Goal: Task Accomplishment & Management: Manage account settings

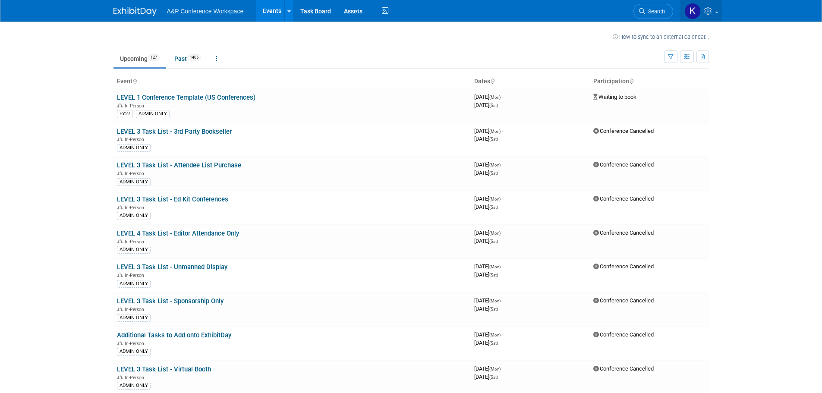
click at [712, 12] on icon at bounding box center [709, 11] width 10 height 8
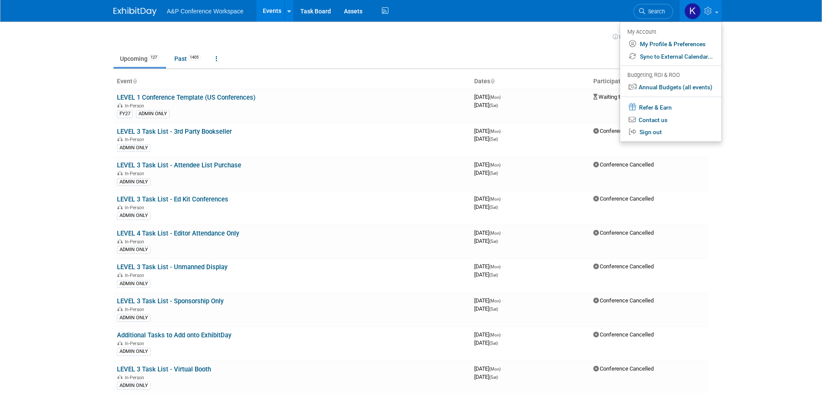
click at [538, 45] on td "Upcoming 127 Past 1405 All Events 1532 Past and Upcoming Grouped Annually Event…" at bounding box center [388, 55] width 550 height 28
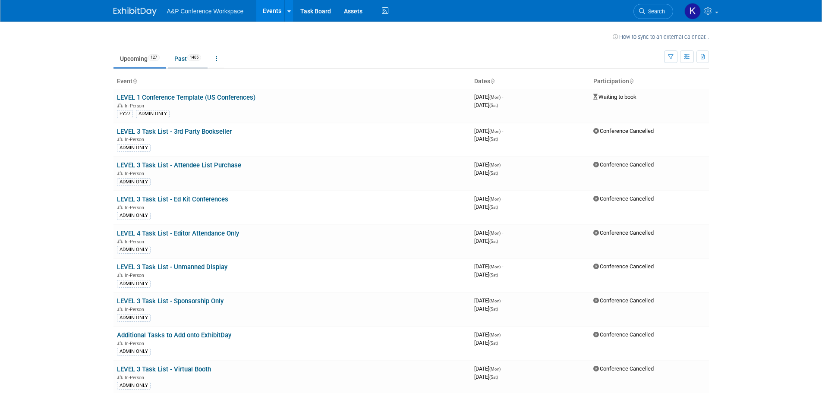
click at [183, 59] on link "Past 1405" at bounding box center [188, 58] width 40 height 16
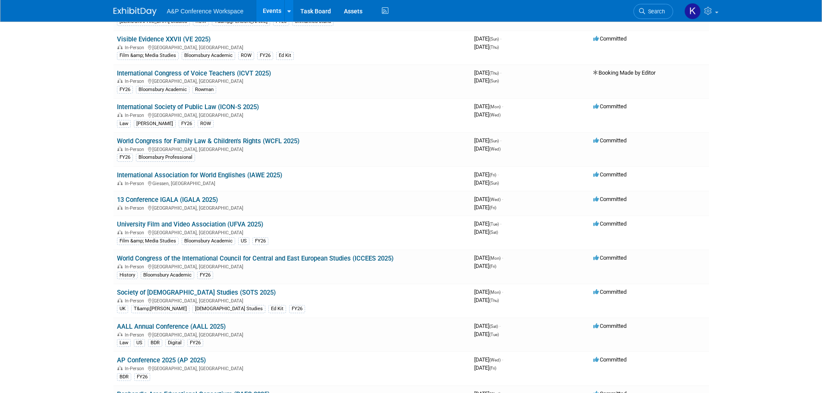
scroll to position [1467, 0]
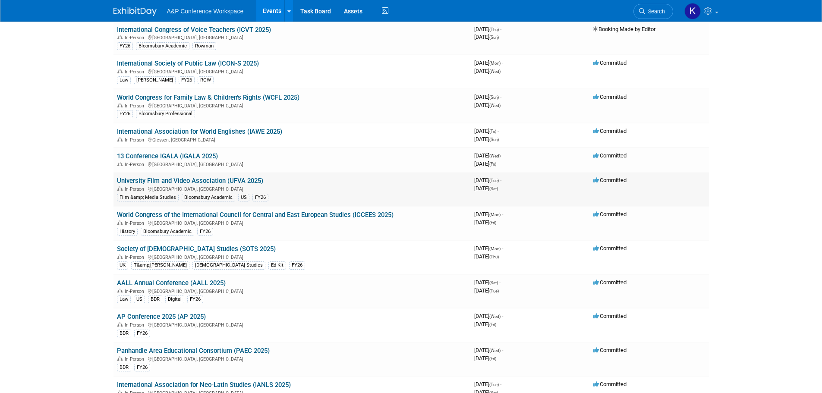
click at [138, 177] on link "University Film and Video Association (UFVA 2025)" at bounding box center [190, 181] width 146 height 8
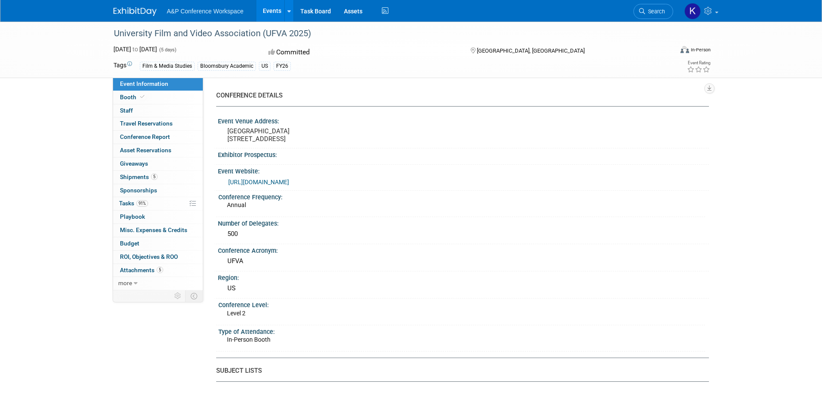
click at [140, 135] on span "Conference Report" at bounding box center [145, 136] width 50 height 7
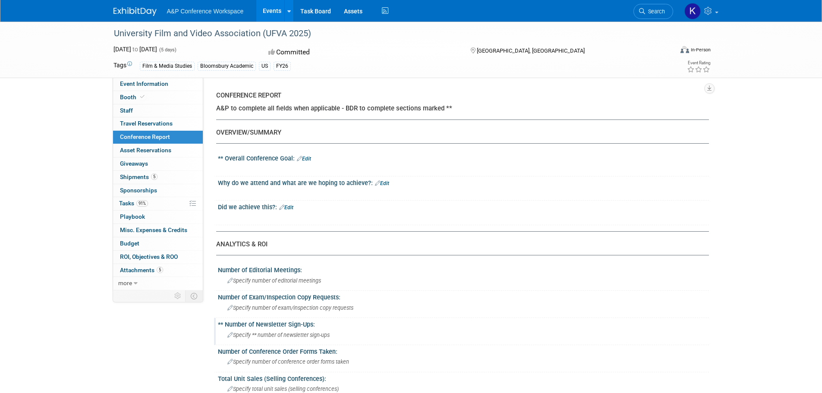
click at [422, 324] on div "** Number of Newsletter Sign-Ups:" at bounding box center [463, 323] width 491 height 11
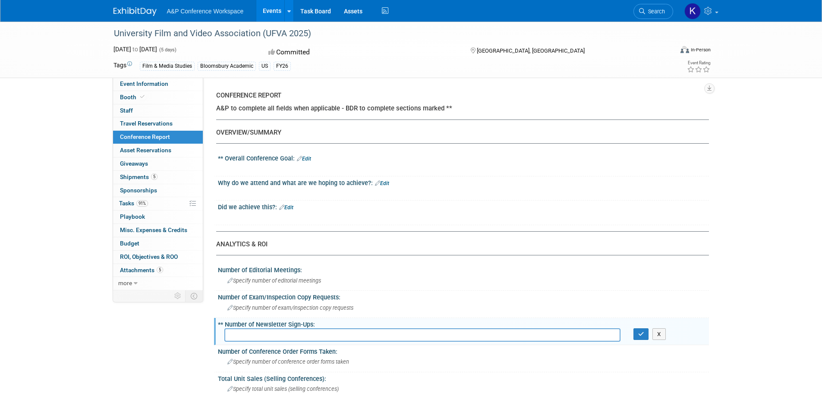
click at [384, 183] on link "Edit" at bounding box center [382, 183] width 14 height 6
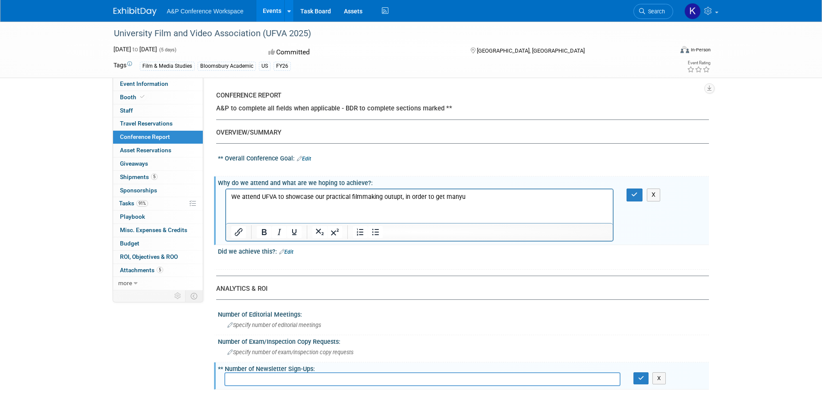
click at [455, 197] on p "We attend UFVA to showcase our practical filmmaking outupt, in order to get man…" at bounding box center [419, 197] width 377 height 9
drag, startPoint x: 455, startPoint y: 197, endPoint x: 690, endPoint y: 372, distance: 293.8
click at [455, 197] on p "We attend UFVA to showcase our practical filmmaking outupt, in order to get man…" at bounding box center [419, 197] width 377 height 9
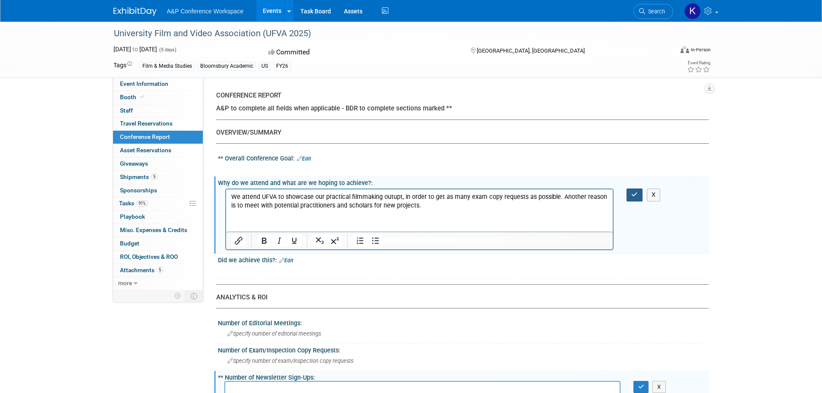
click at [629, 196] on button "button" at bounding box center [634, 195] width 16 height 13
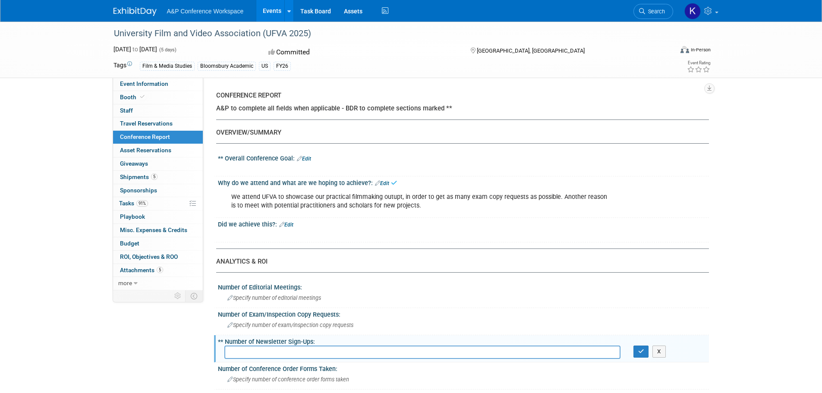
click at [287, 226] on link "Edit" at bounding box center [286, 225] width 14 height 6
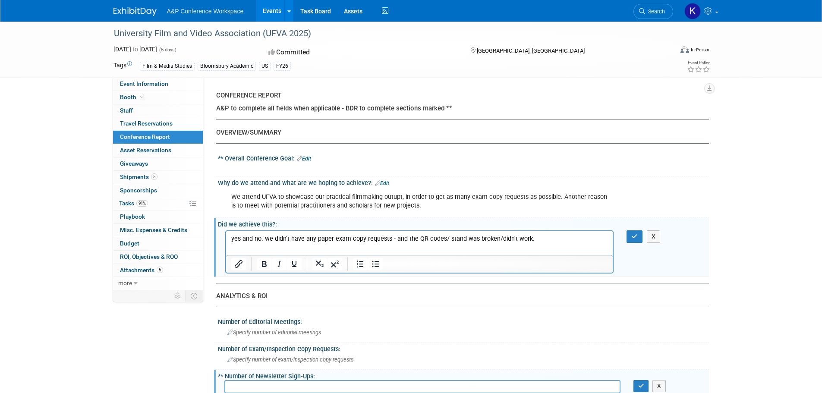
click at [386, 238] on p "yes and no. we didn't have any paper exam copy requests - and the QR codes/ sta…" at bounding box center [419, 238] width 377 height 9
click at [552, 239] on p "yes and no. we didn't have any paper exam copy request forms - and the QR codes…" at bounding box center [419, 238] width 377 height 9
click at [376, 251] on p "yes and no. we didn't have any paper exam copy request forms - and the QR codes…" at bounding box center [419, 242] width 377 height 17
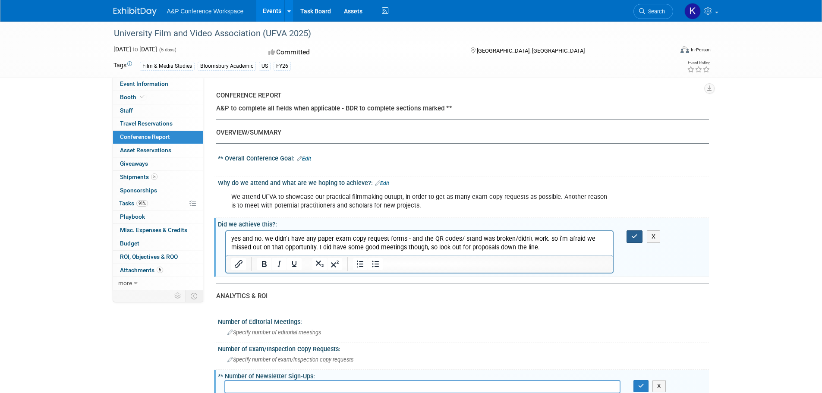
click at [630, 234] on button "button" at bounding box center [634, 236] width 16 height 13
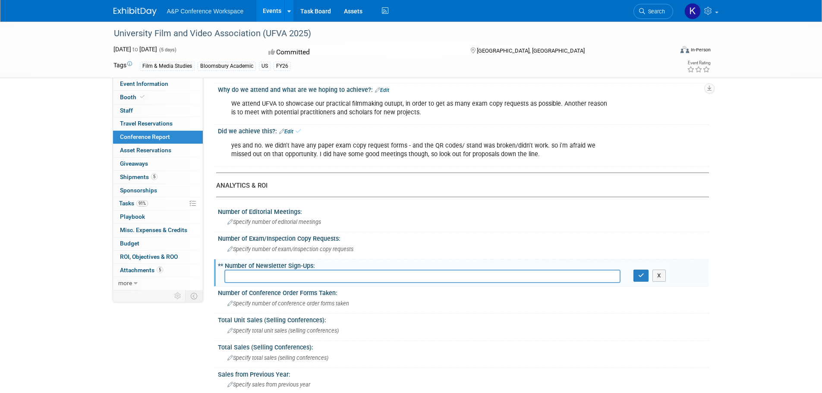
scroll to position [129, 0]
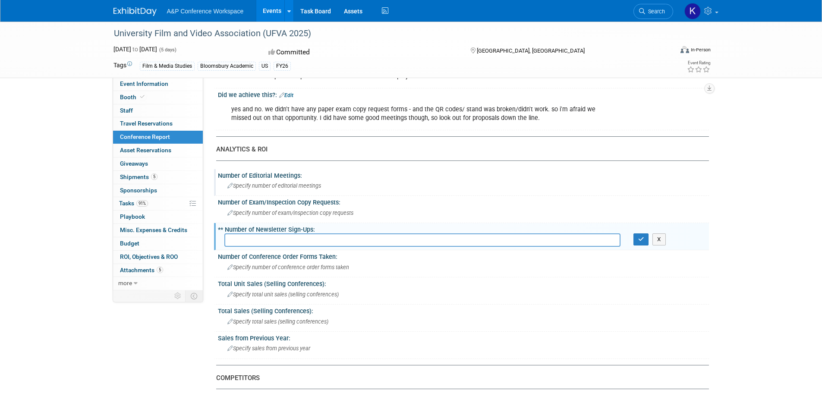
click at [331, 190] on div "Specify number of editorial meetings" at bounding box center [463, 185] width 478 height 13
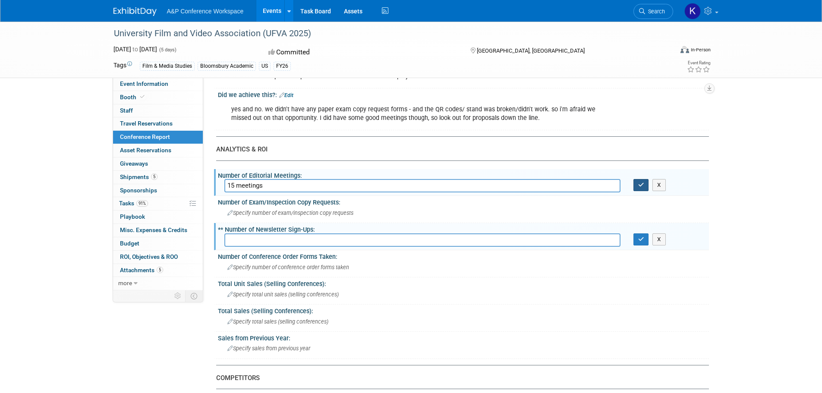
type input "15 meetings"
click at [638, 184] on icon "button" at bounding box center [641, 185] width 6 height 6
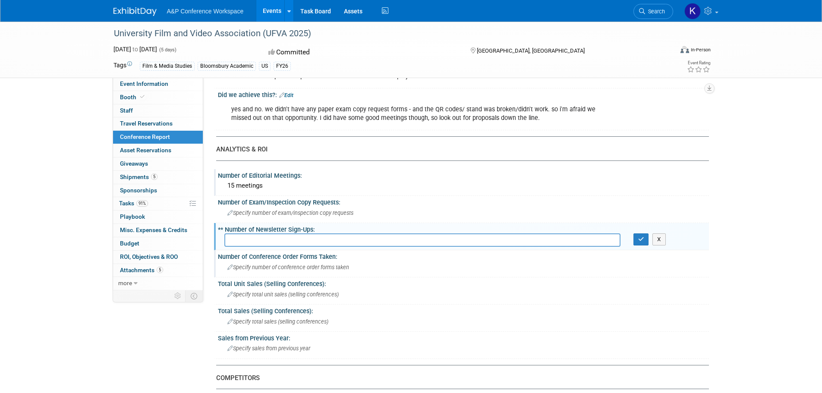
click at [327, 266] on span "Specify number of conference order forms taken" at bounding box center [288, 267] width 122 height 6
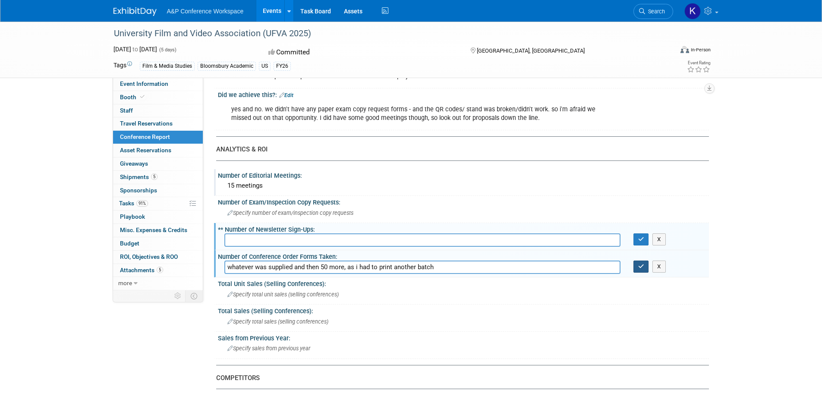
type input "whatever was supplied and then 50 more, as i had to print another batch"
click at [639, 267] on icon "button" at bounding box center [641, 267] width 6 height 6
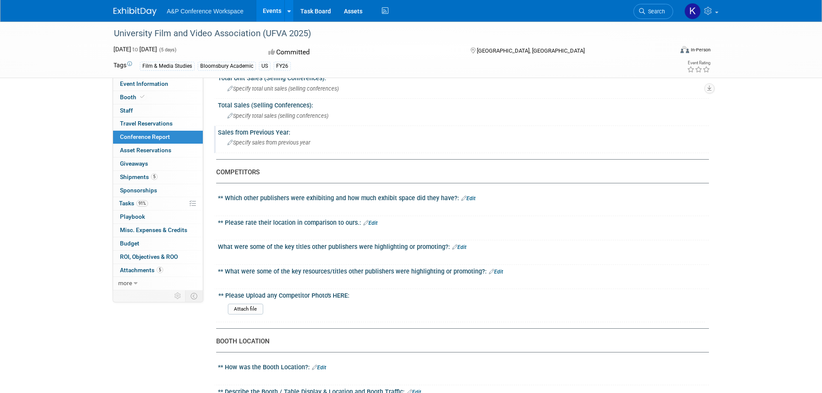
scroll to position [345, 0]
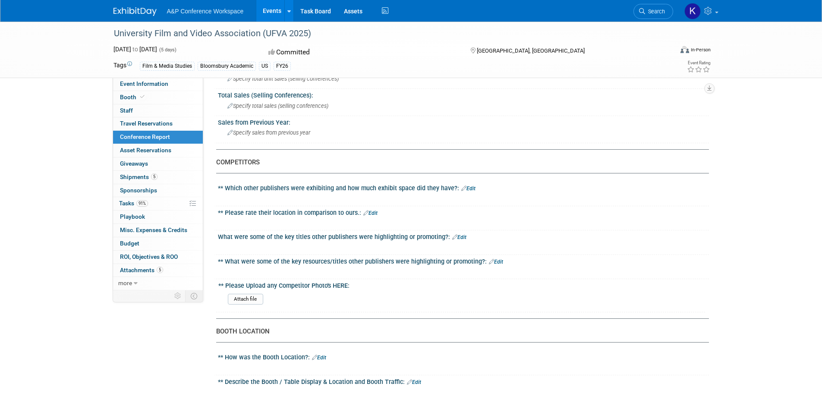
click at [472, 186] on link "Edit" at bounding box center [468, 188] width 14 height 6
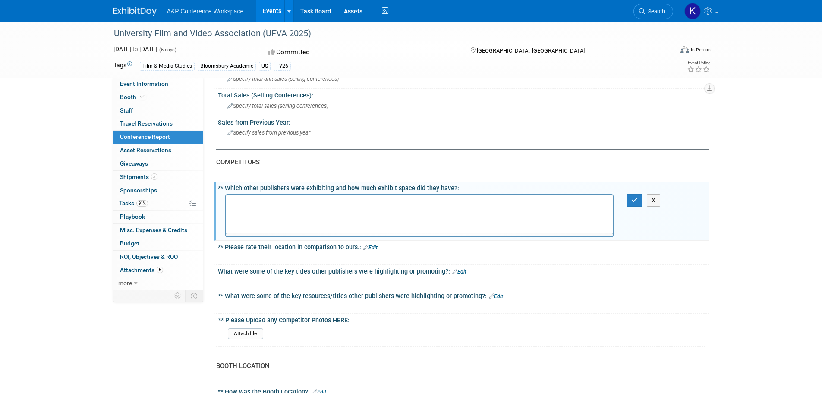
scroll to position [0, 0]
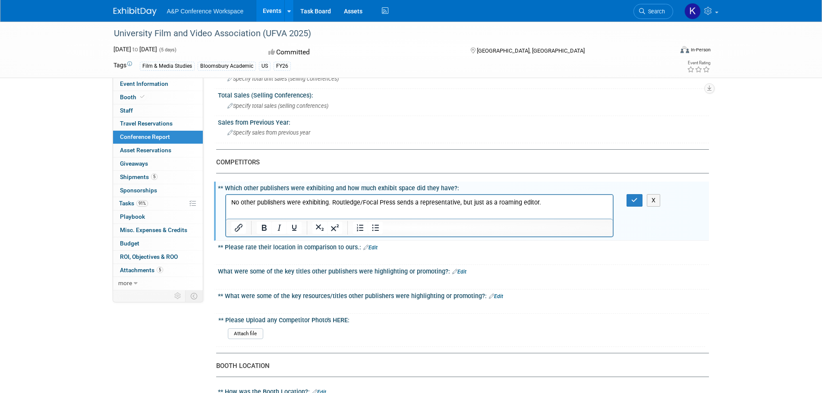
click at [555, 202] on p "No other publishers were exhibiting. Routledge/Focal Press sends a representati…" at bounding box center [419, 202] width 377 height 9
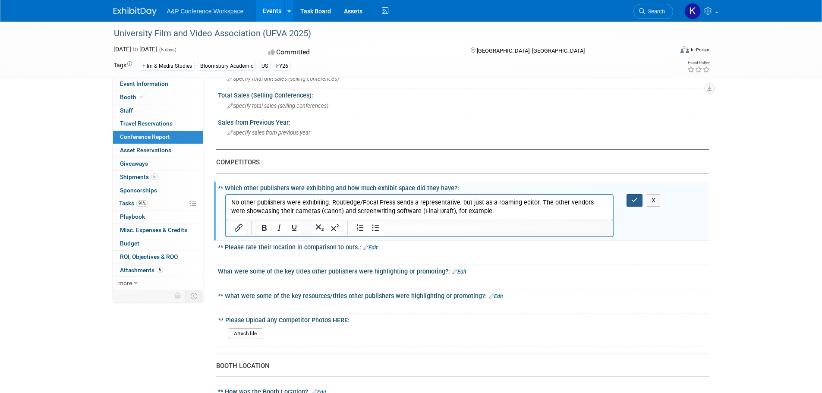
click at [635, 201] on icon "button" at bounding box center [634, 200] width 6 height 6
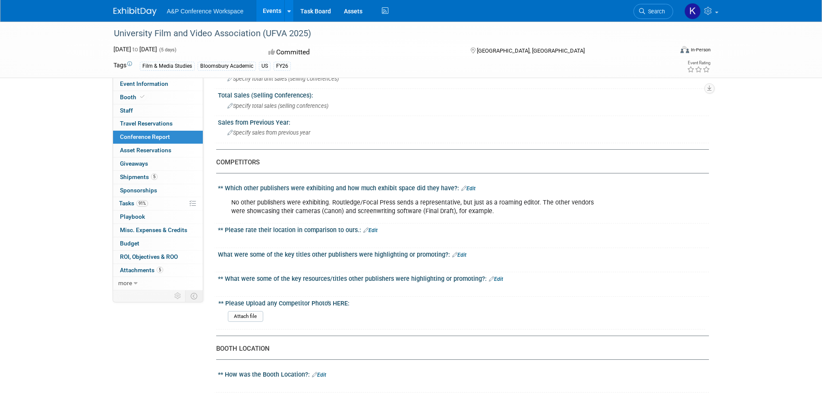
click at [457, 253] on link "Edit" at bounding box center [459, 255] width 14 height 6
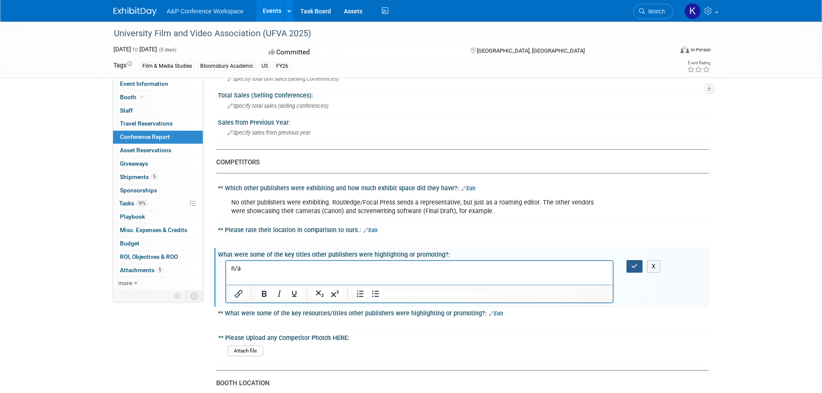
click at [629, 264] on button "button" at bounding box center [634, 266] width 16 height 13
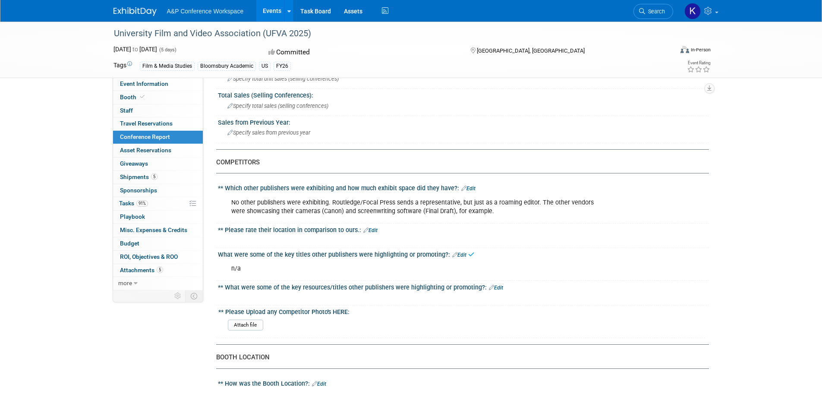
click at [380, 230] on div "** Please rate their location in comparison to ours.: Edit" at bounding box center [463, 228] width 491 height 11
click at [375, 227] on link "Edit" at bounding box center [370, 230] width 14 height 6
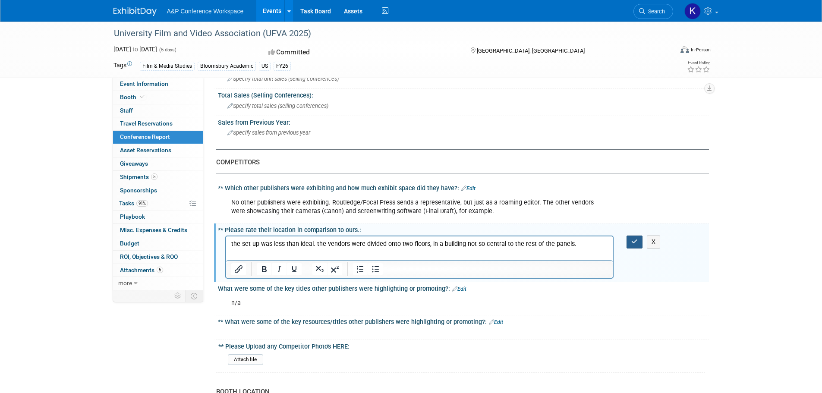
click at [627, 242] on button "button" at bounding box center [634, 242] width 16 height 13
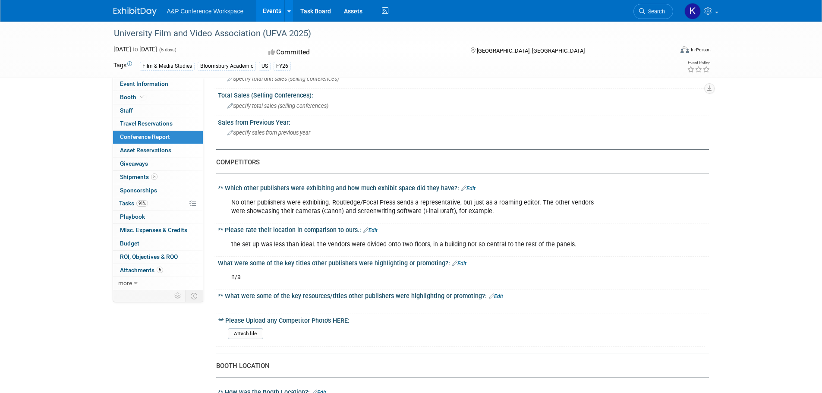
click at [496, 295] on link "Edit" at bounding box center [496, 296] width 14 height 6
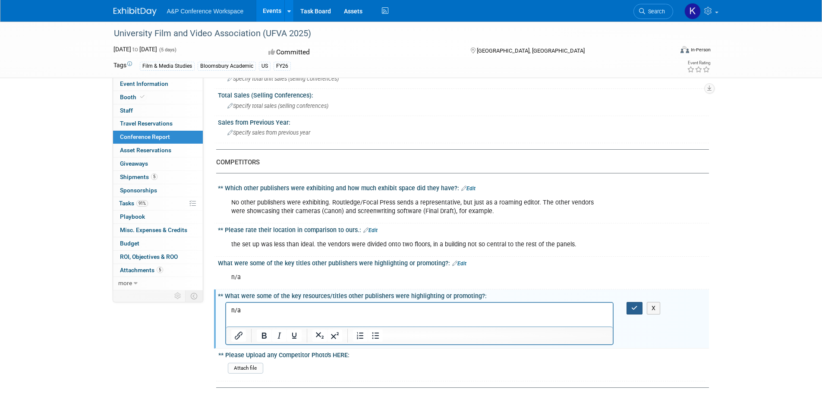
click at [628, 309] on button "button" at bounding box center [634, 308] width 16 height 13
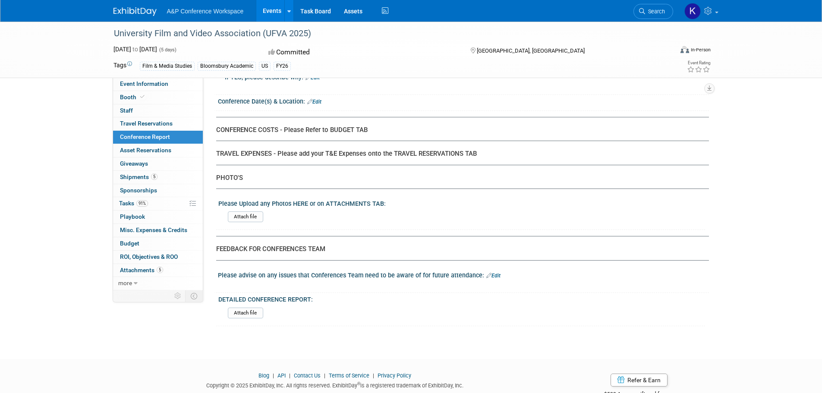
scroll to position [1708, 0]
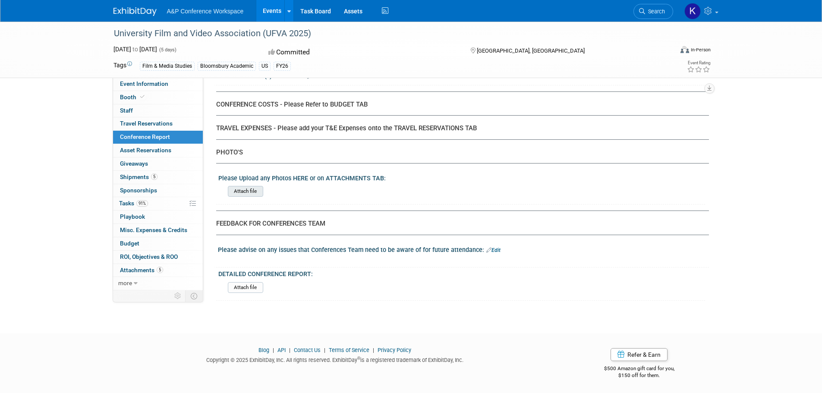
click at [245, 195] on input "file" at bounding box center [203, 191] width 117 height 10
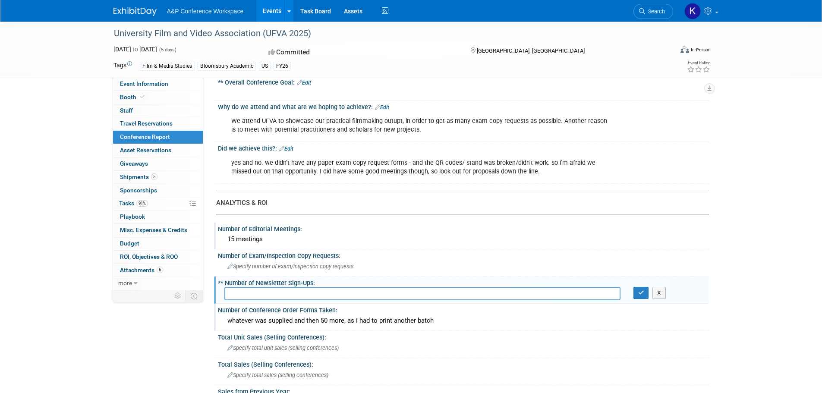
scroll to position [86, 0]
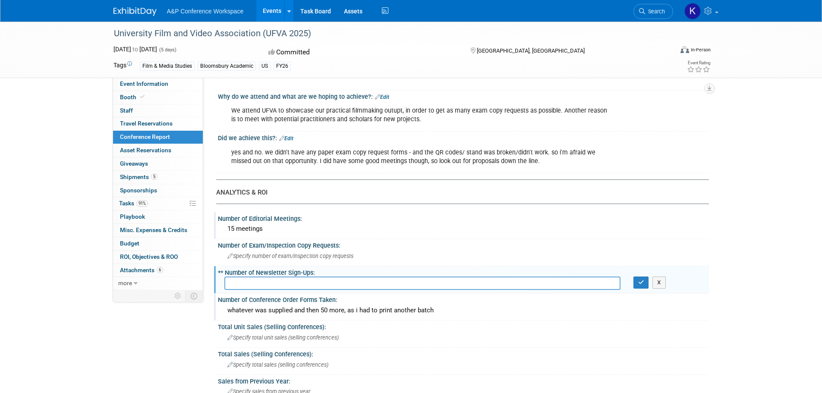
click at [248, 287] on input "text" at bounding box center [422, 283] width 396 height 13
type input "qr code wasn't working"
click at [637, 285] on button "button" at bounding box center [641, 283] width 16 height 12
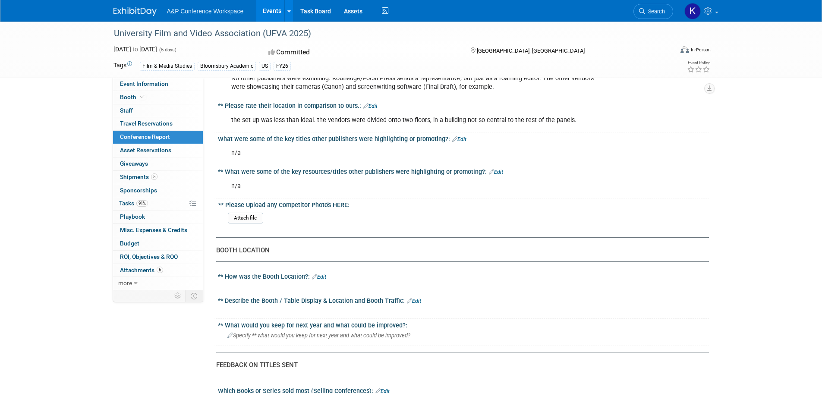
scroll to position [474, 0]
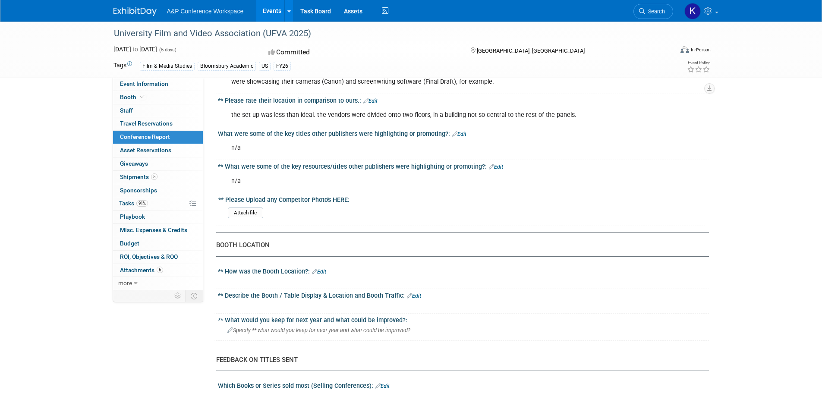
click at [323, 271] on link "Edit" at bounding box center [319, 272] width 14 height 6
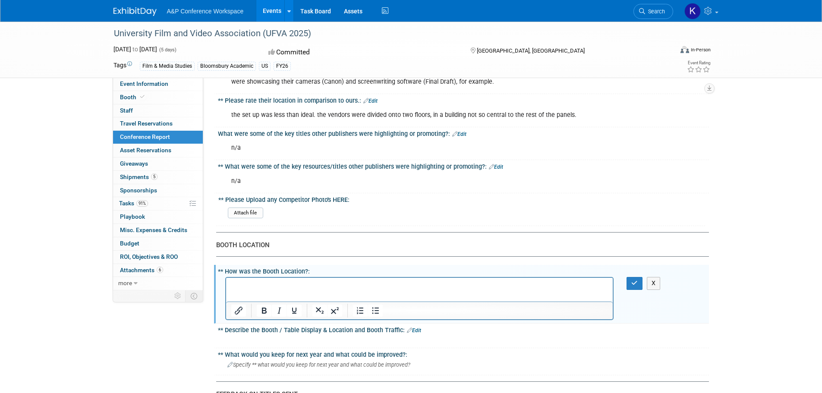
scroll to position [0, 0]
click at [628, 282] on button "button" at bounding box center [634, 283] width 16 height 13
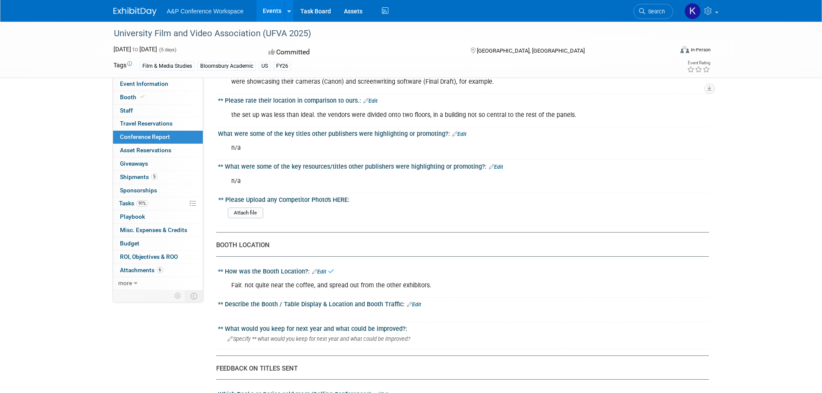
click at [417, 302] on link "Edit" at bounding box center [414, 305] width 14 height 6
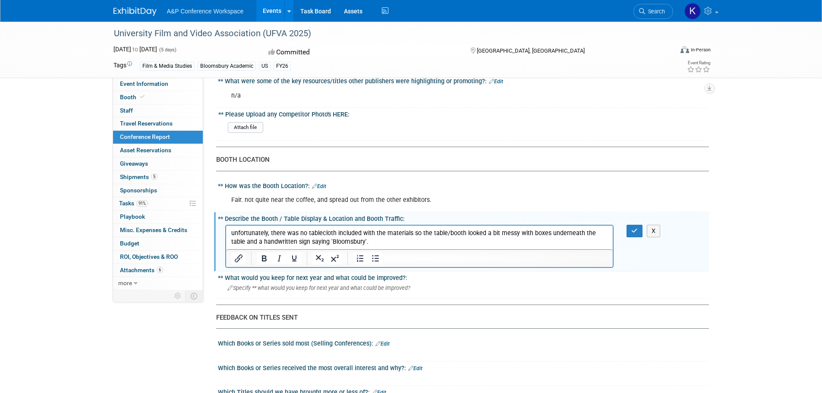
scroll to position [561, 0]
click at [633, 233] on button "button" at bounding box center [634, 230] width 16 height 13
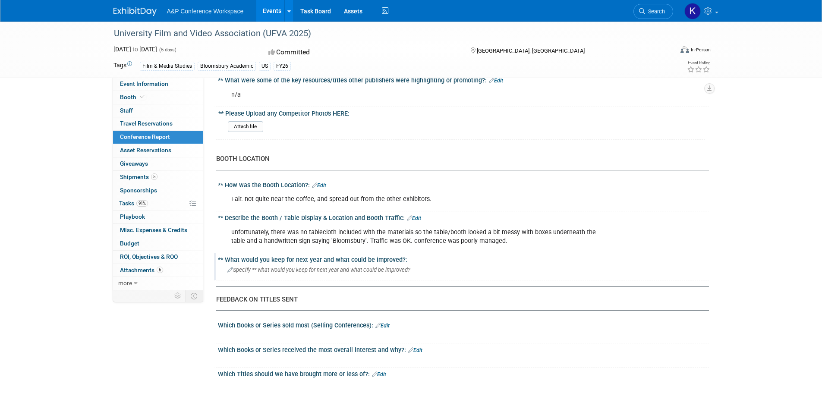
click at [359, 271] on span "Specify ** what would you keep for next year and what could be improved?" at bounding box center [318, 270] width 183 height 6
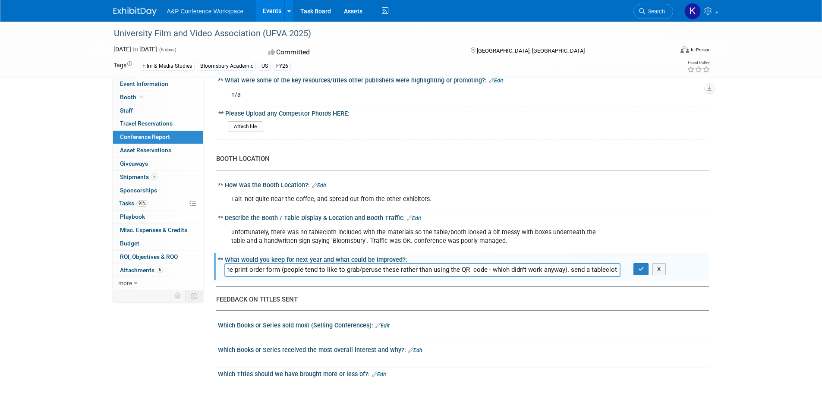
scroll to position [0, 145]
type input "printed forms (for exam copies); more copies of the print order form (people te…"
click at [639, 273] on button "button" at bounding box center [641, 269] width 16 height 12
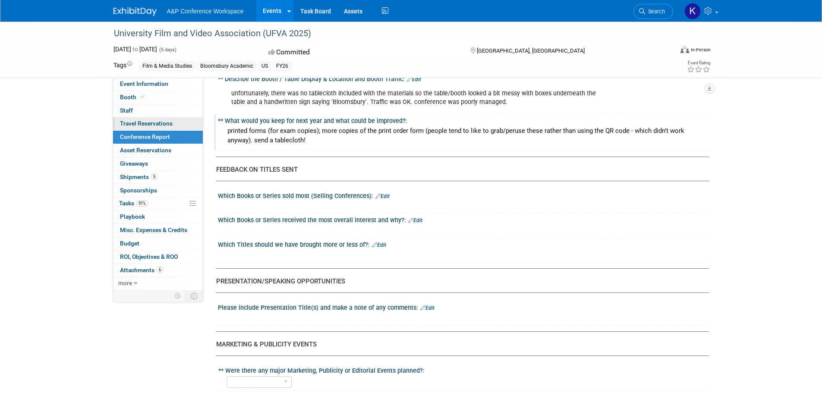
scroll to position [647, 0]
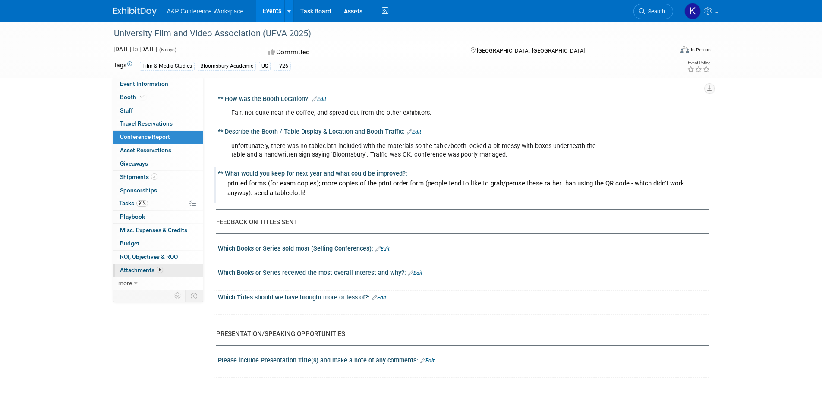
click at [145, 271] on span "Attachments 6" at bounding box center [141, 270] width 43 height 7
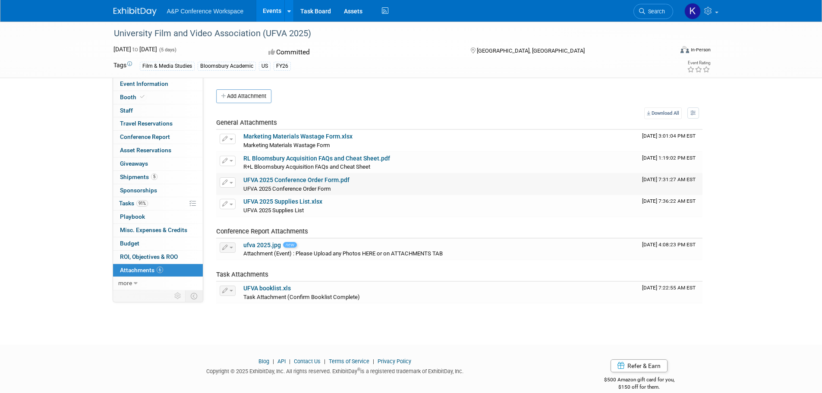
click at [294, 183] on link "UFVA 2025 Conference Order Form.pdf" at bounding box center [296, 179] width 106 height 7
click at [147, 132] on link "Conference Report" at bounding box center [158, 137] width 90 height 13
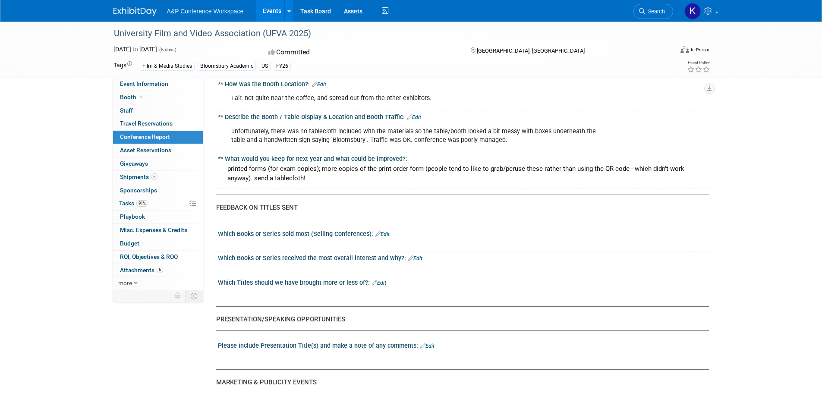
scroll to position [690, 0]
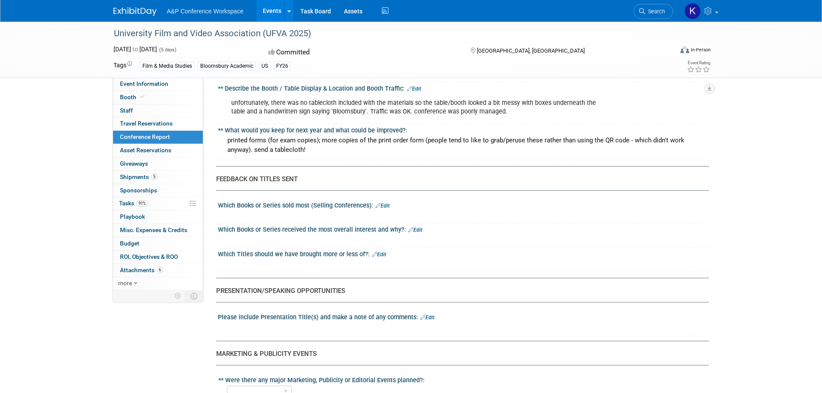
click at [390, 203] on link "Edit" at bounding box center [382, 206] width 14 height 6
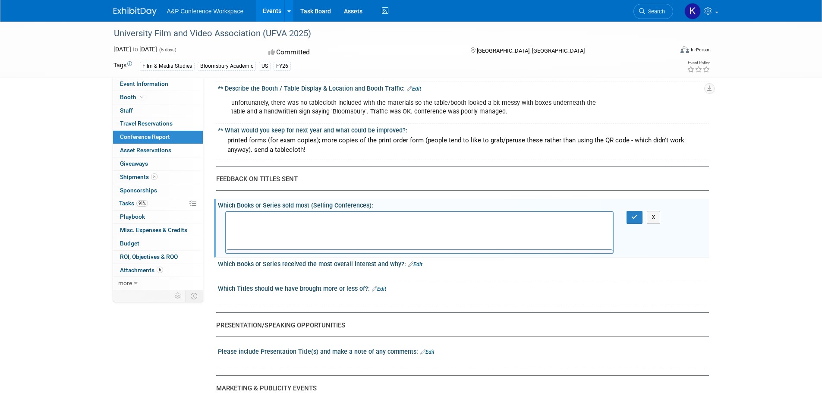
scroll to position [0, 0]
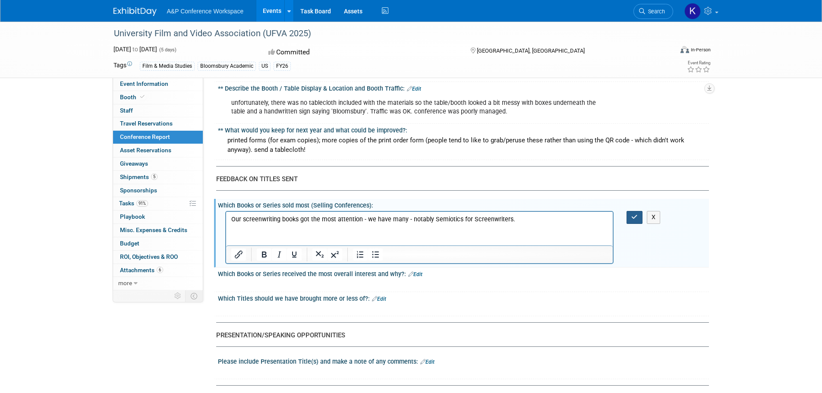
click at [633, 217] on icon "button" at bounding box center [634, 217] width 6 height 6
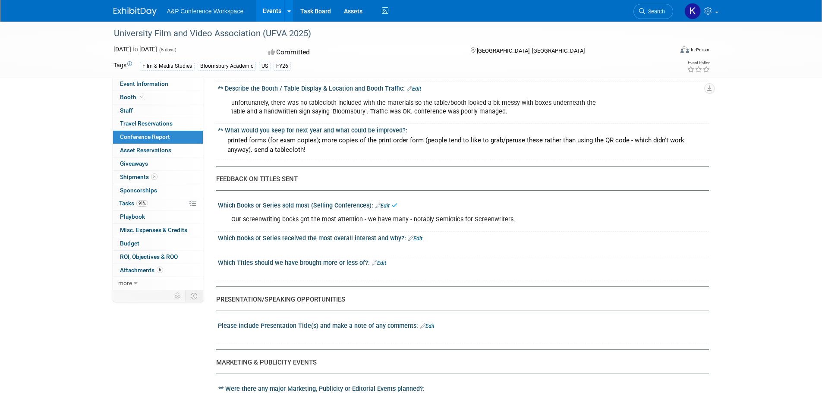
click at [417, 237] on link "Edit" at bounding box center [415, 239] width 14 height 6
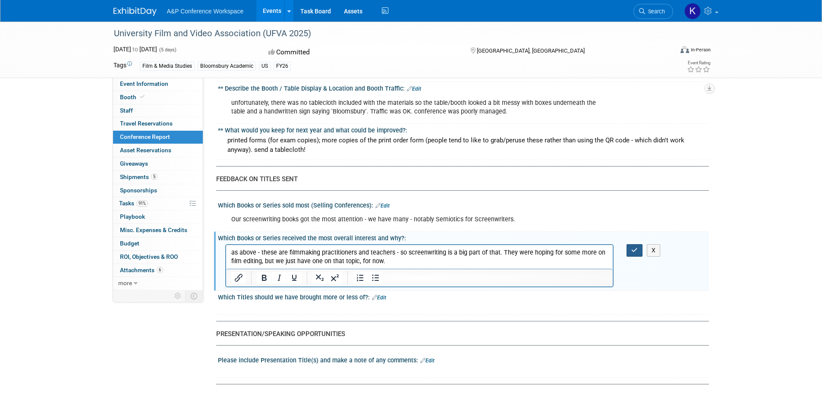
click at [630, 247] on button "button" at bounding box center [634, 250] width 16 height 13
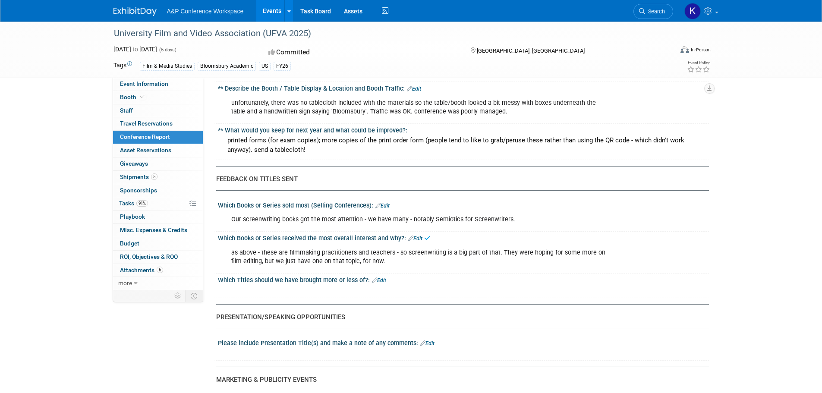
click at [380, 281] on link "Edit" at bounding box center [379, 280] width 14 height 6
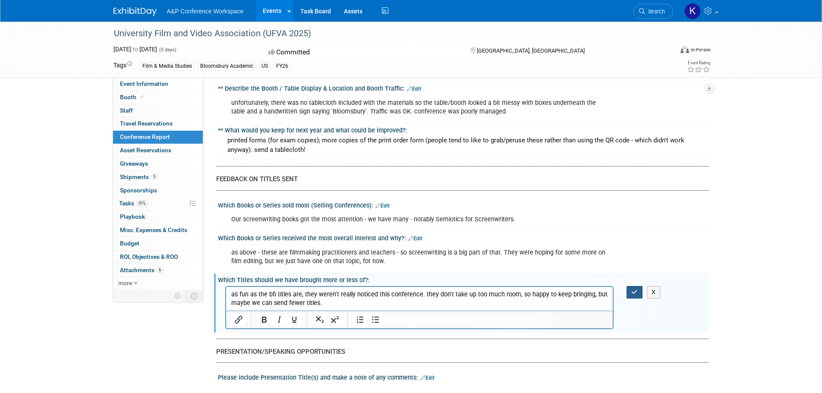
click at [631, 297] on button "button" at bounding box center [634, 292] width 16 height 13
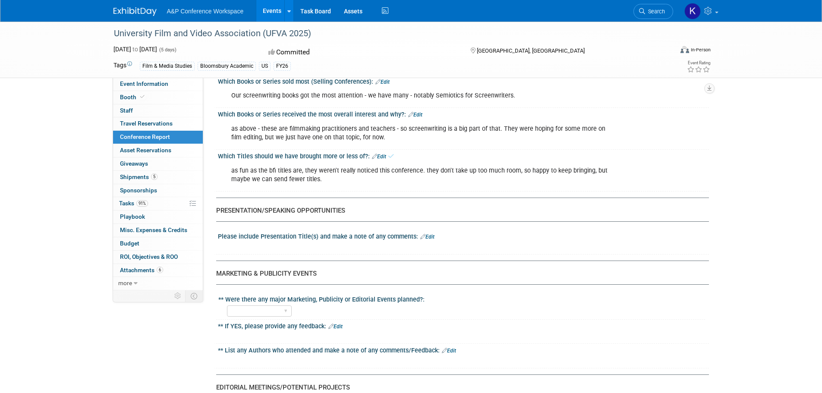
scroll to position [863, 0]
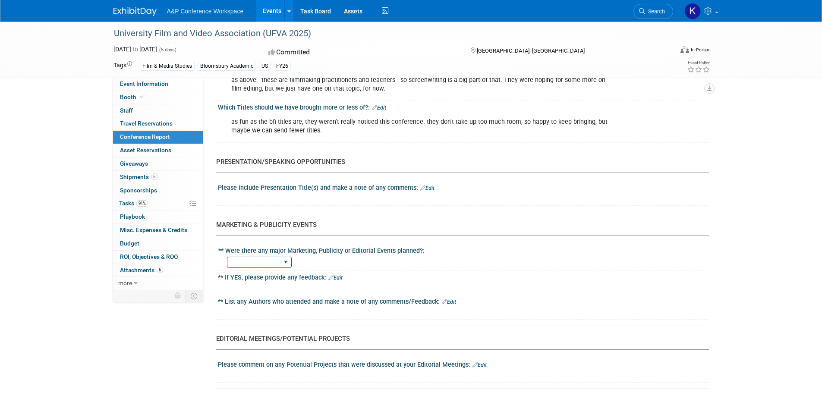
click at [243, 262] on select "YES NO" at bounding box center [259, 263] width 65 height 12
select select "YES"
click at [227, 257] on select "YES NO" at bounding box center [259, 263] width 65 height 12
click at [336, 277] on link "Edit" at bounding box center [335, 278] width 14 height 6
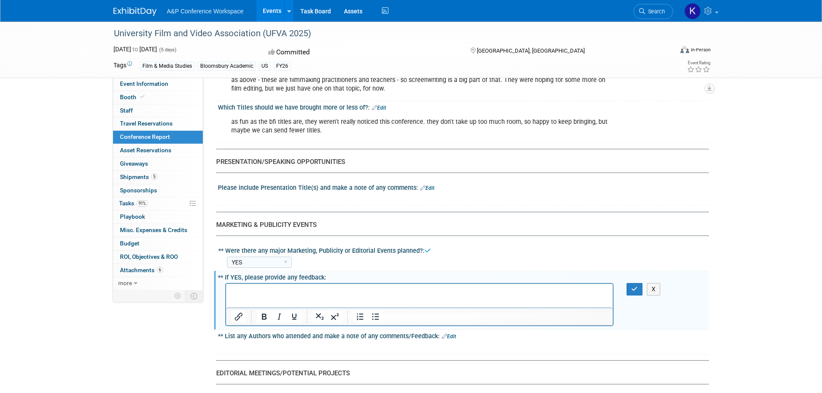
scroll to position [0, 0]
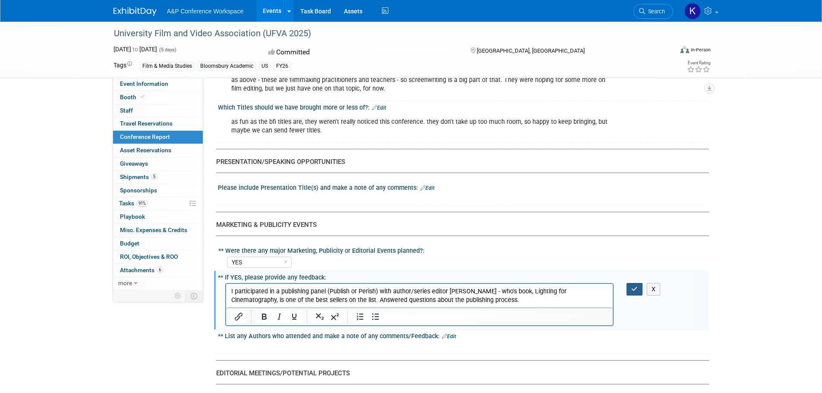
click at [628, 284] on button "button" at bounding box center [634, 289] width 16 height 13
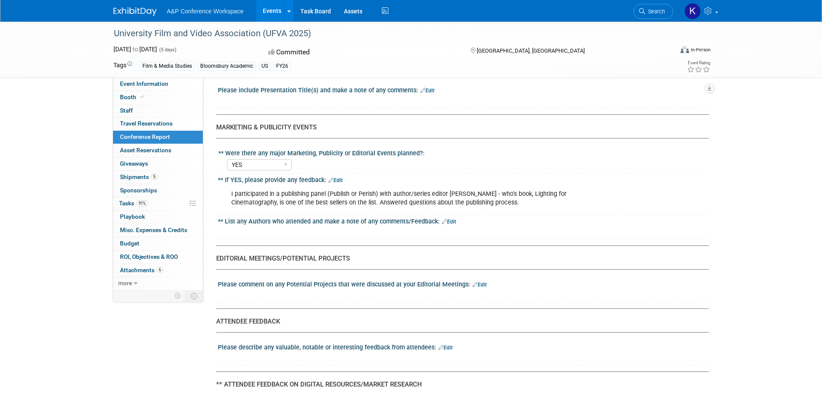
scroll to position [992, 0]
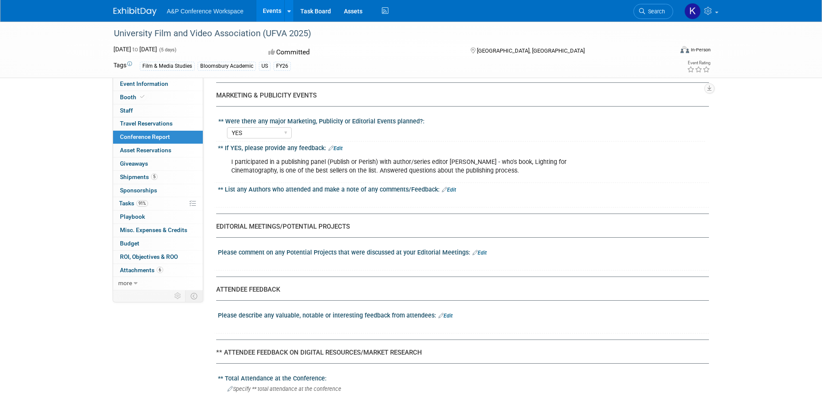
click at [451, 188] on link "Edit" at bounding box center [449, 190] width 14 height 6
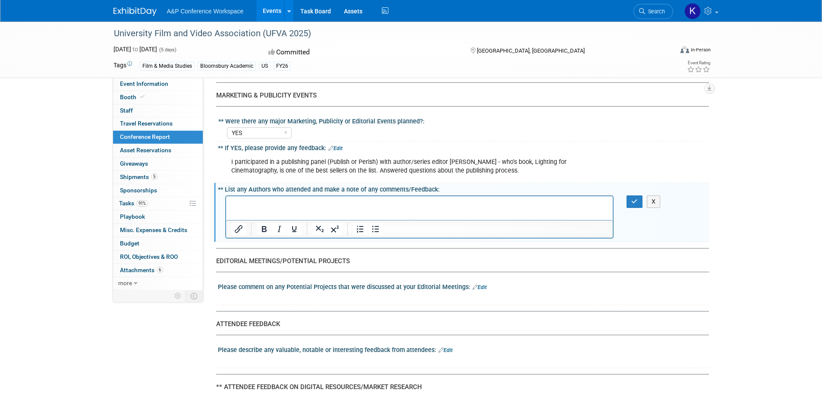
scroll to position [0, 0]
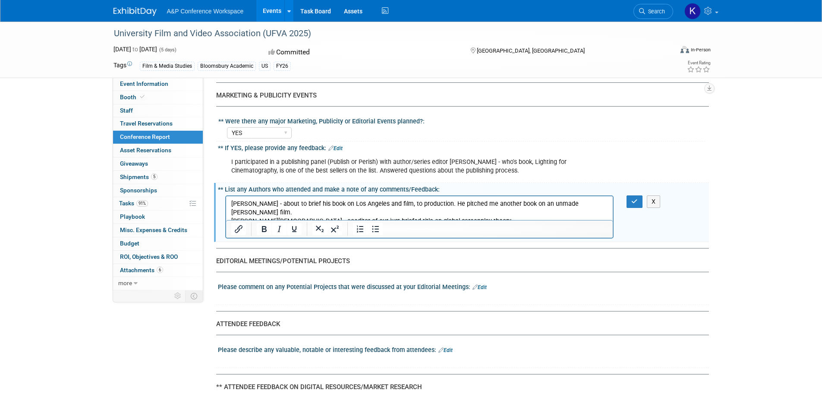
click at [371, 217] on p "Andrew Kenneth Gay - coeditor of our just briefed title on global screenplay th…" at bounding box center [419, 221] width 377 height 9
click at [482, 217] on p "Andrew Kenneth Gay - coeditor of our just briefed handbook on global screenplay…" at bounding box center [419, 221] width 377 height 9
click at [629, 198] on button "button" at bounding box center [634, 201] width 16 height 13
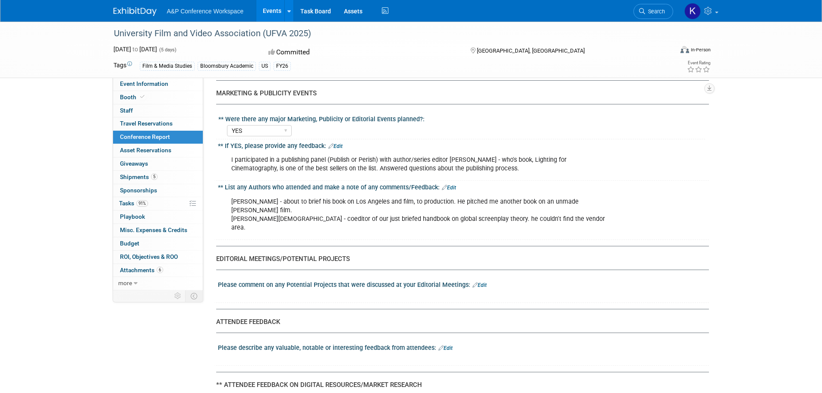
scroll to position [992, 0]
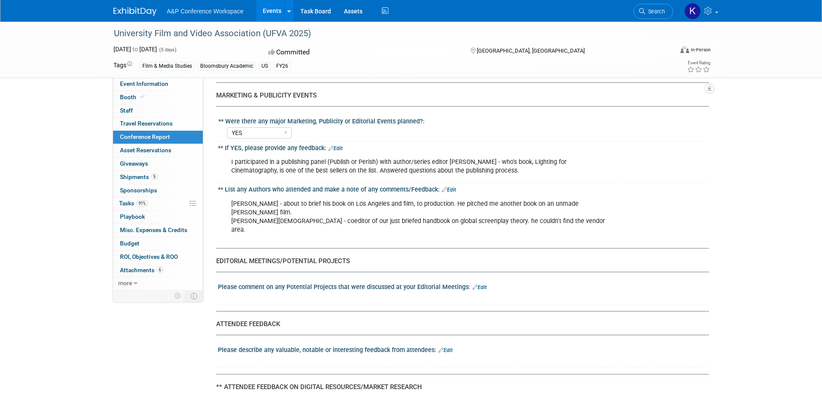
click at [481, 284] on link "Edit" at bounding box center [479, 287] width 14 height 6
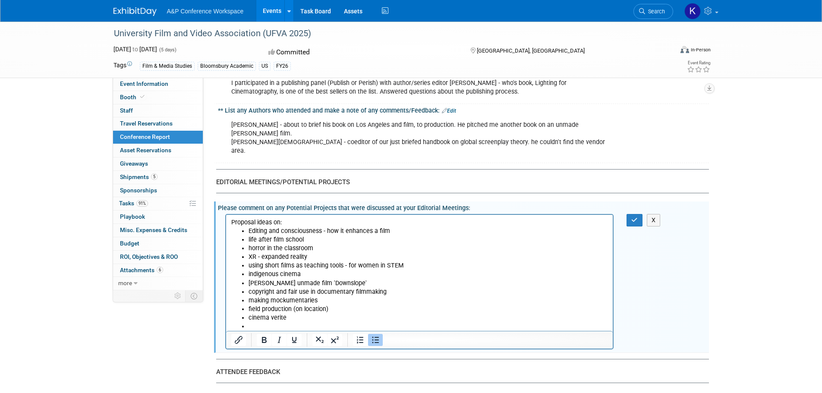
scroll to position [1087, 0]
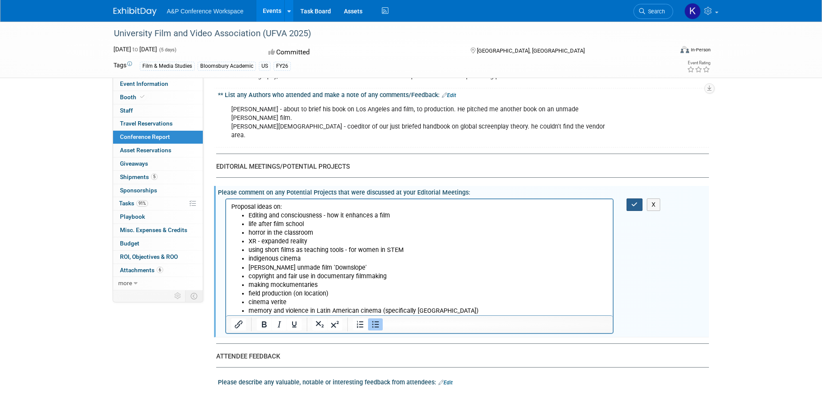
click at [630, 198] on button "button" at bounding box center [634, 204] width 16 height 13
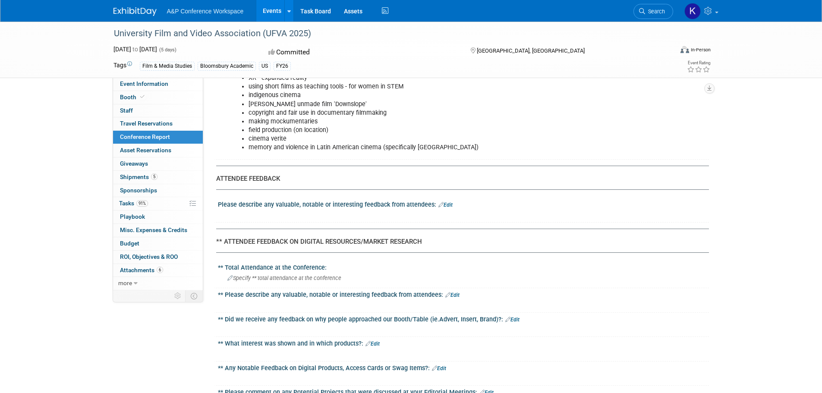
scroll to position [1259, 0]
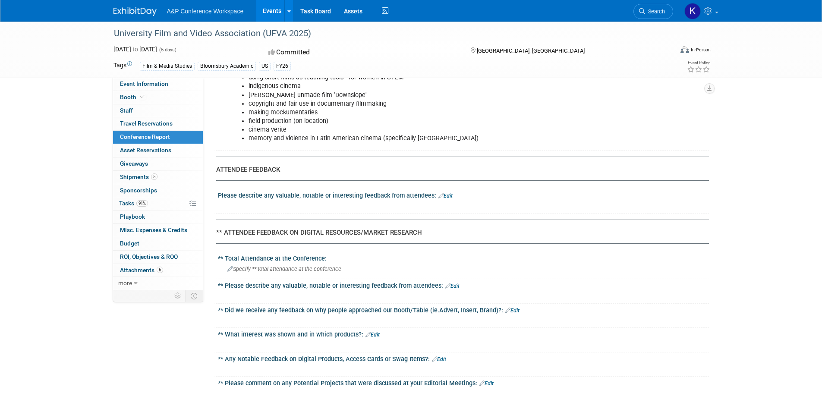
click at [445, 193] on link "Edit" at bounding box center [445, 196] width 14 height 6
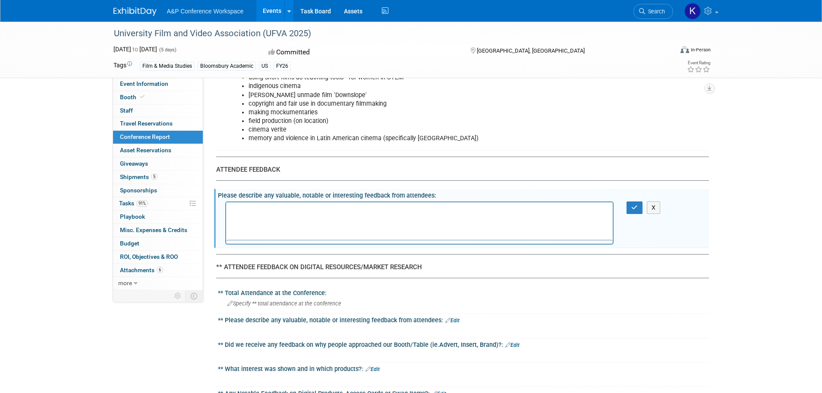
scroll to position [0, 0]
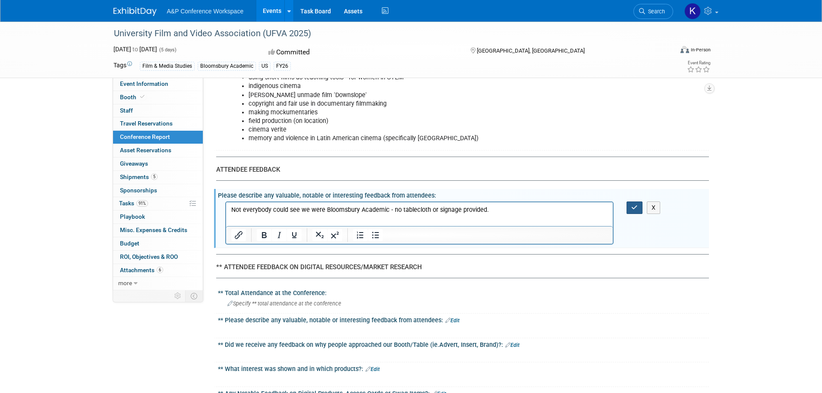
click at [628, 201] on button "button" at bounding box center [634, 207] width 16 height 13
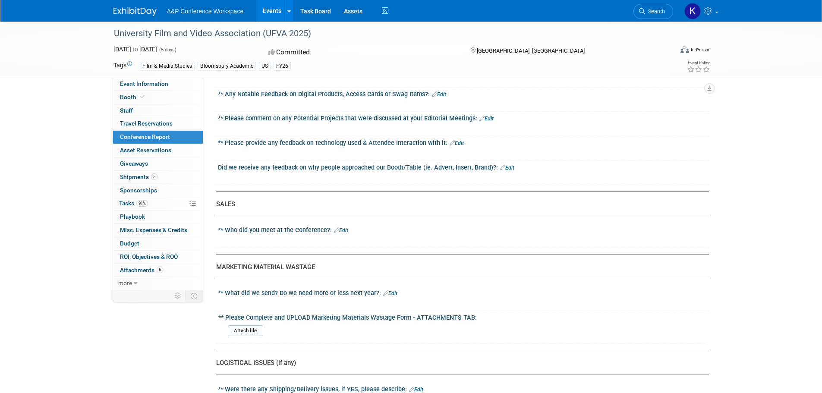
scroll to position [1561, 0]
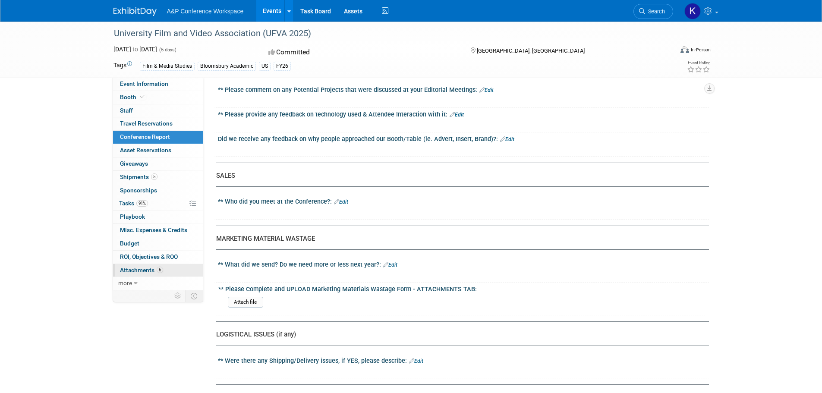
click at [131, 268] on span "Attachments 6" at bounding box center [141, 270] width 43 height 7
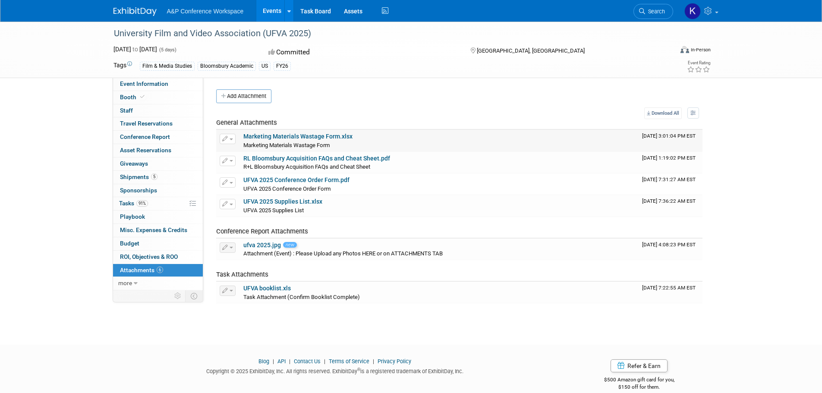
click at [271, 134] on link "Marketing Materials Wastage Form.xlsx" at bounding box center [297, 136] width 109 height 7
click at [101, 354] on div at bounding box center [411, 352] width 822 height 11
click at [134, 135] on span "Conference Report" at bounding box center [145, 136] width 50 height 7
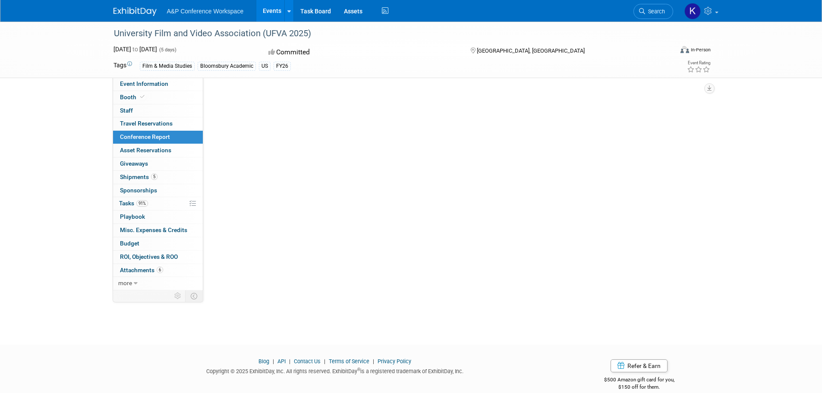
select select "YES"
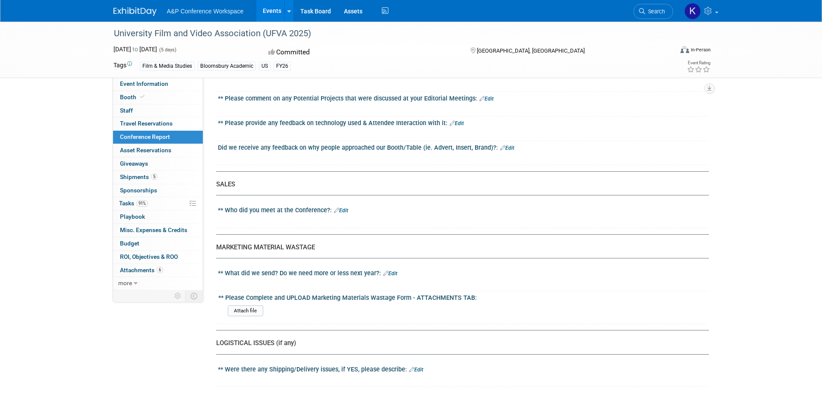
scroll to position [1553, 0]
click at [230, 305] on input "file" at bounding box center [203, 310] width 117 height 10
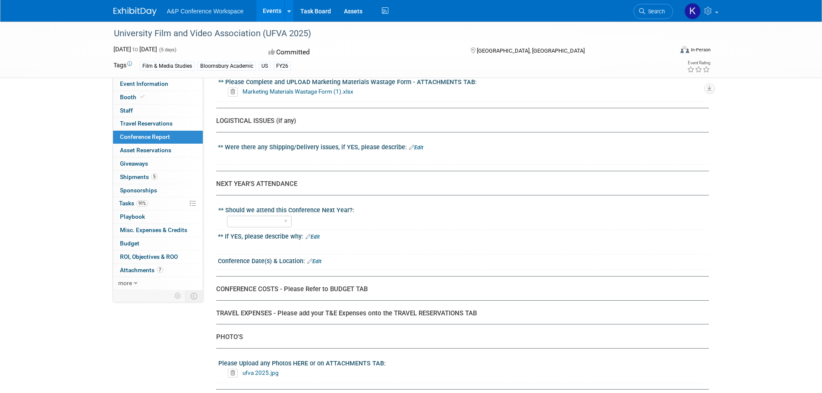
scroll to position [1769, 0]
click at [287, 215] on select "YES NO" at bounding box center [259, 221] width 65 height 12
select select "YES"
click at [227, 215] on select "YES NO" at bounding box center [259, 221] width 65 height 12
click at [317, 233] on link "Edit" at bounding box center [312, 236] width 14 height 6
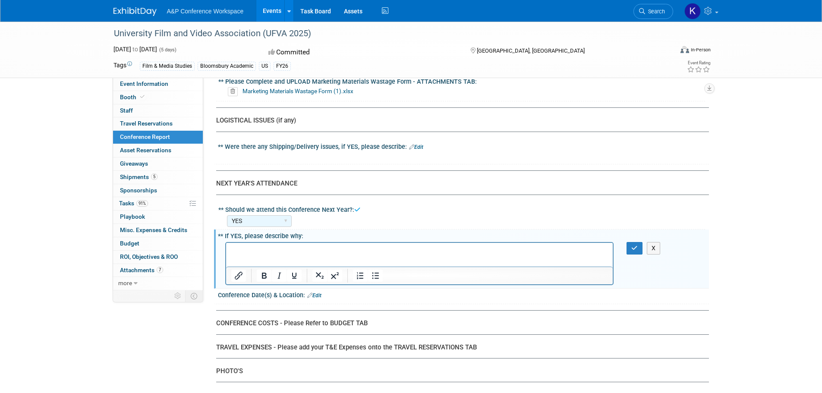
scroll to position [0, 0]
click at [313, 252] on p "Rich Text Area. Press ALT-0 for help." at bounding box center [419, 250] width 377 height 9
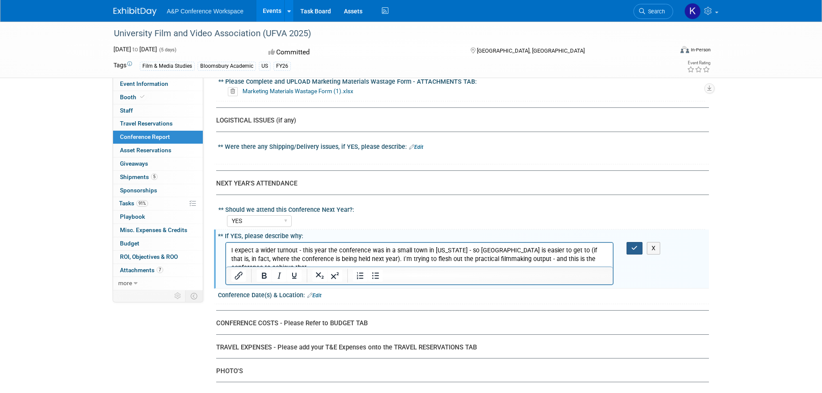
click at [629, 242] on button "button" at bounding box center [634, 248] width 16 height 13
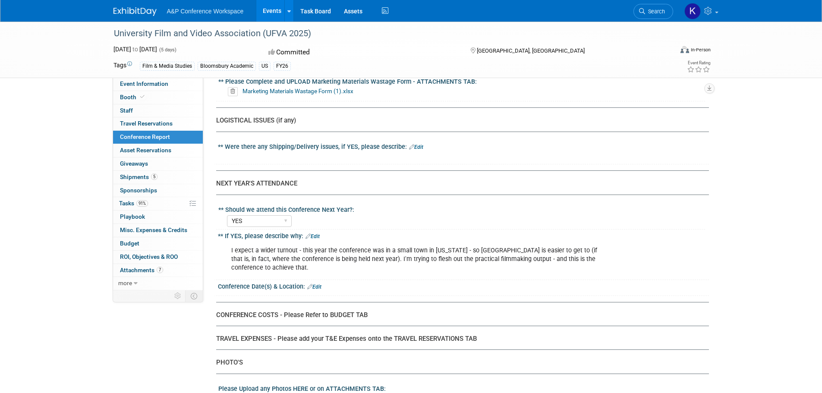
click at [315, 284] on link "Edit" at bounding box center [314, 287] width 14 height 6
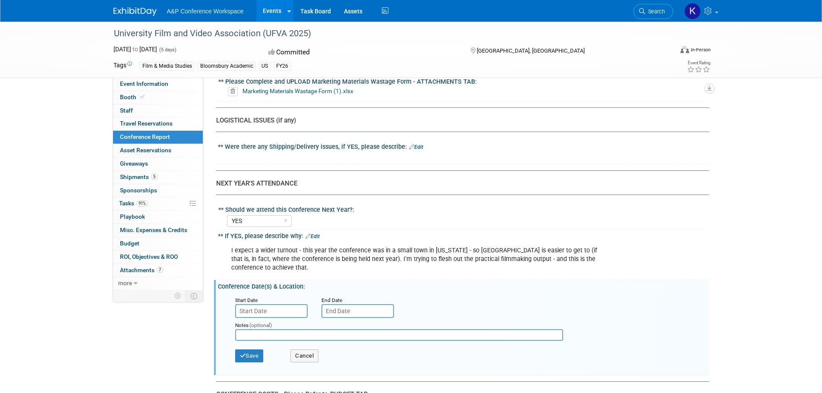
click at [268, 304] on input "text" at bounding box center [271, 311] width 72 height 14
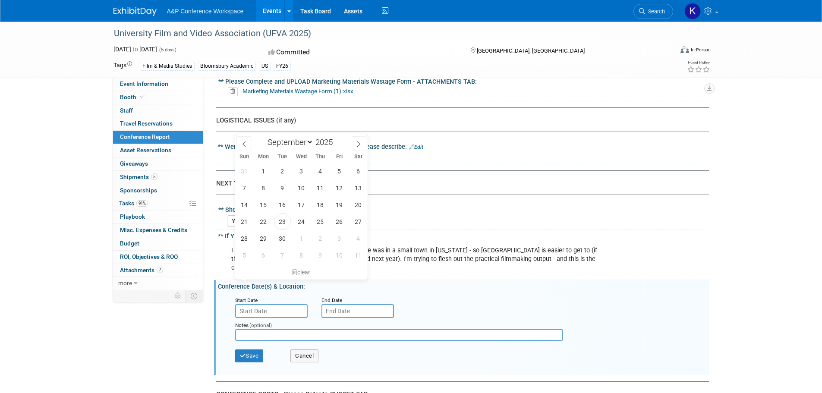
click at [253, 329] on input "text" at bounding box center [399, 335] width 328 height 12
click at [261, 304] on input "text" at bounding box center [271, 311] width 72 height 14
click at [360, 142] on icon at bounding box center [358, 144] width 6 height 6
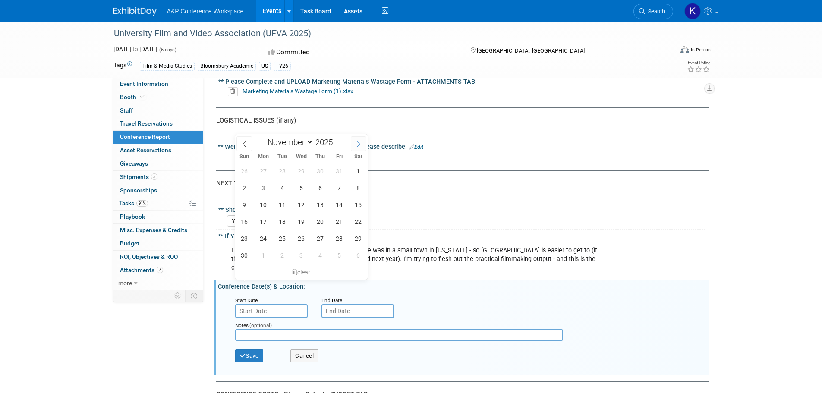
select select "11"
click at [360, 142] on icon at bounding box center [358, 144] width 6 height 6
type input "2026"
click at [360, 142] on icon at bounding box center [358, 144] width 6 height 6
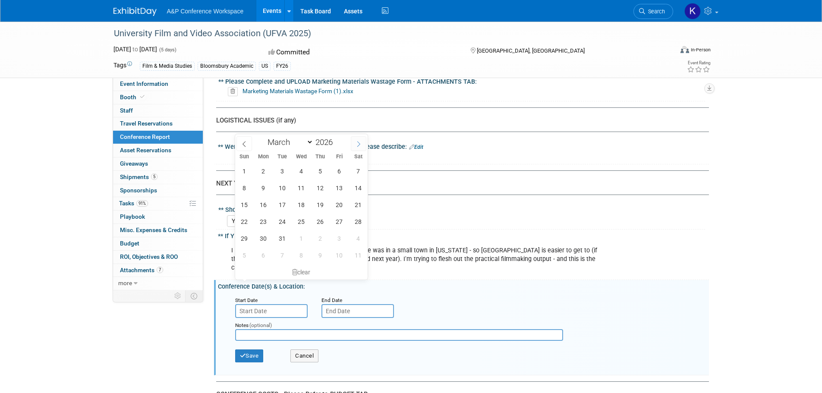
click at [360, 142] on icon at bounding box center [358, 144] width 6 height 6
select select "6"
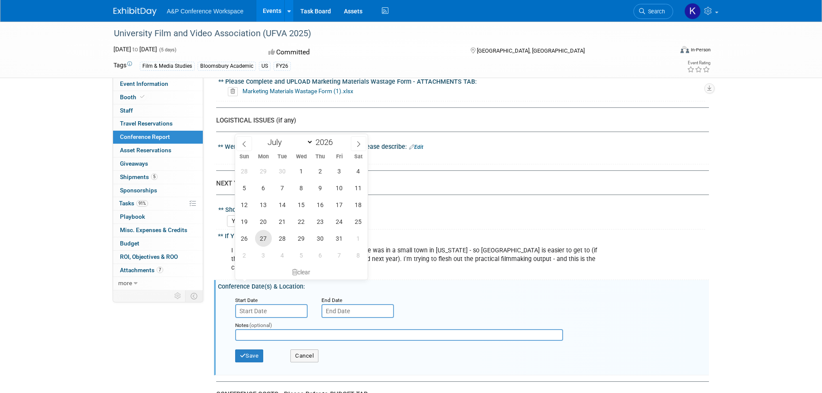
click at [267, 239] on span "27" at bounding box center [263, 238] width 17 height 17
type input "Jul 27, 2026"
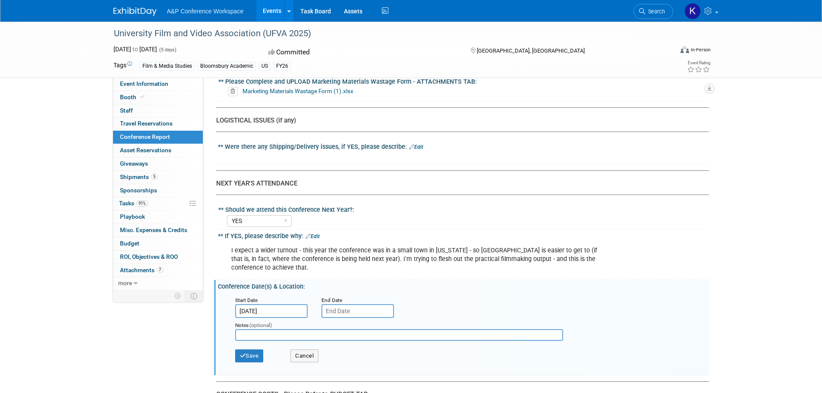
click at [336, 304] on input "text" at bounding box center [357, 311] width 72 height 14
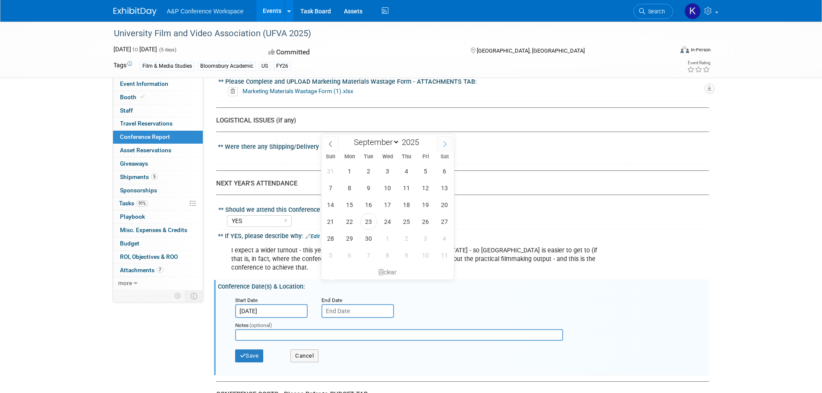
click at [443, 142] on icon at bounding box center [445, 144] width 6 height 6
select select "11"
click at [443, 142] on icon at bounding box center [445, 144] width 6 height 6
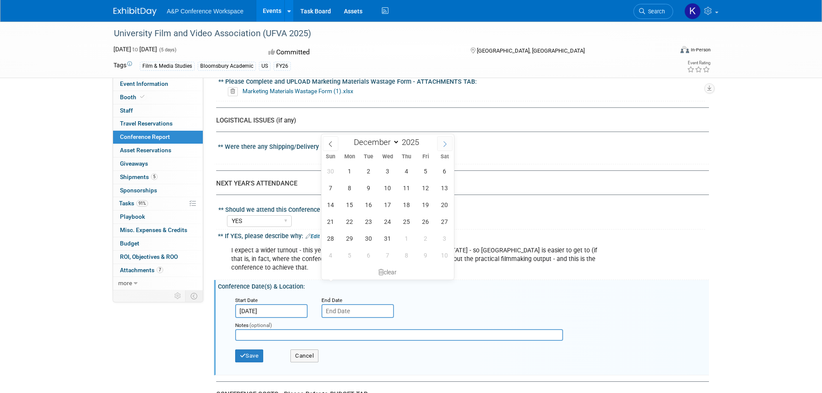
type input "2026"
click at [443, 142] on icon at bounding box center [445, 144] width 6 height 6
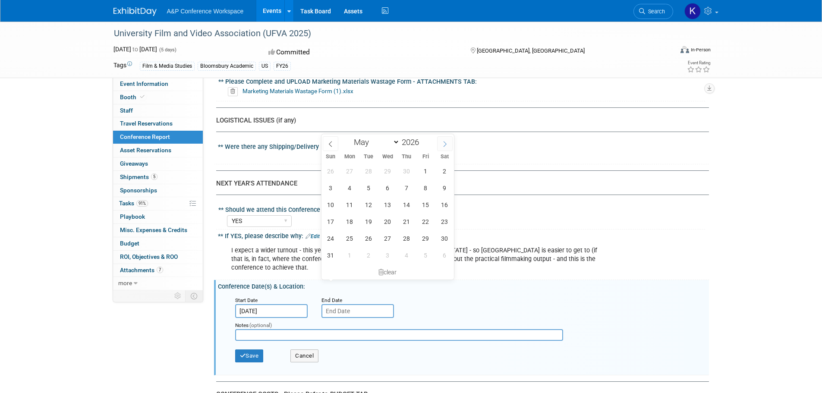
click at [443, 142] on icon at bounding box center [445, 144] width 6 height 6
click at [333, 144] on span at bounding box center [331, 143] width 16 height 15
select select "6"
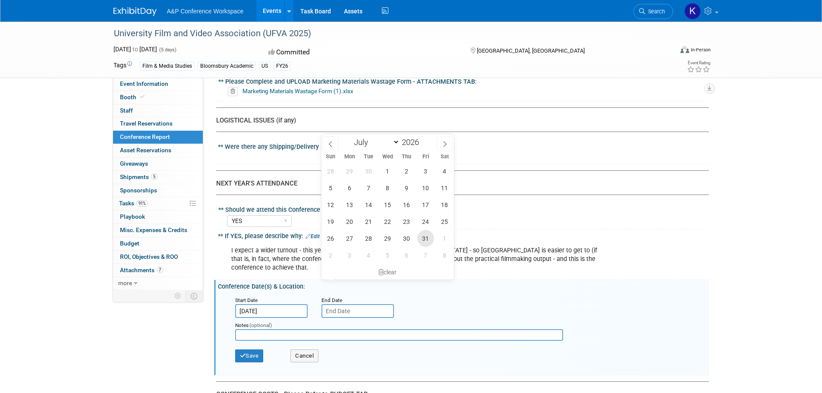
click at [427, 240] on span "31" at bounding box center [425, 238] width 17 height 17
type input "Jul 31, 2026"
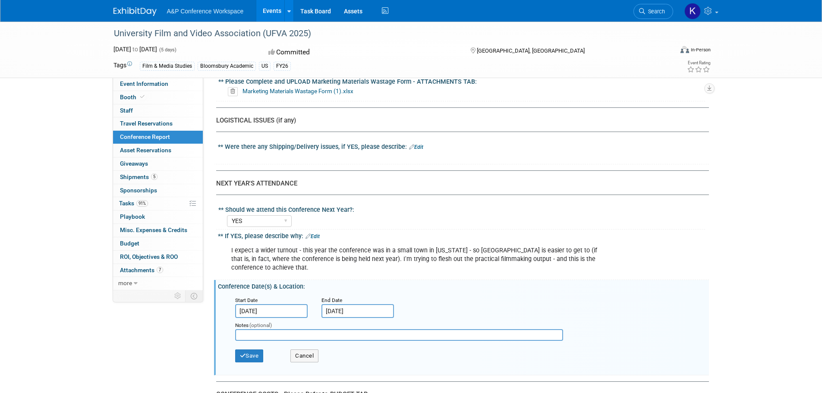
click at [311, 329] on input "text" at bounding box center [399, 335] width 328 height 12
type input "dates above are just a guess - usually information about next year's conference…"
click at [247, 349] on button "Save" at bounding box center [249, 355] width 28 height 13
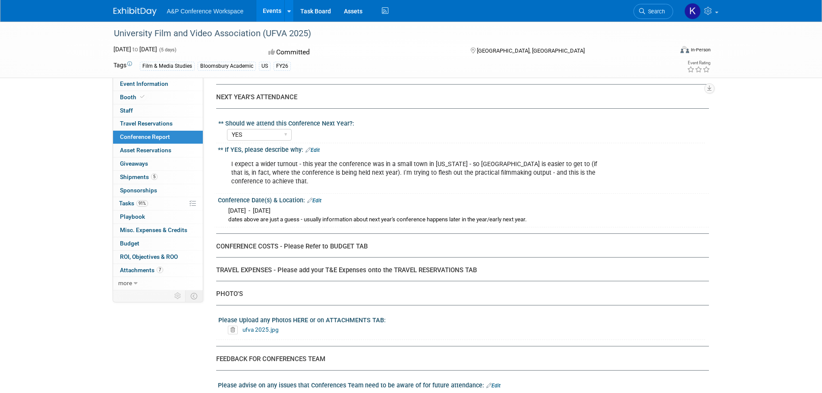
scroll to position [1898, 0]
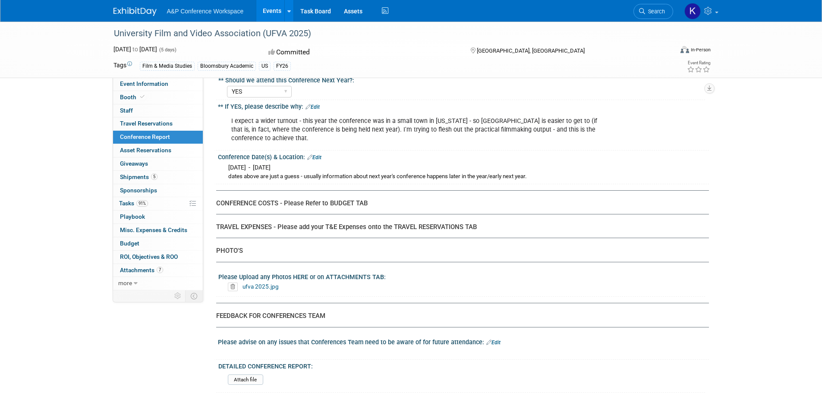
click at [496, 336] on div "Please advise on any issues that Conferences Team need to be aware of for futur…" at bounding box center [463, 341] width 491 height 11
click at [495, 339] on link "Edit" at bounding box center [493, 342] width 14 height 6
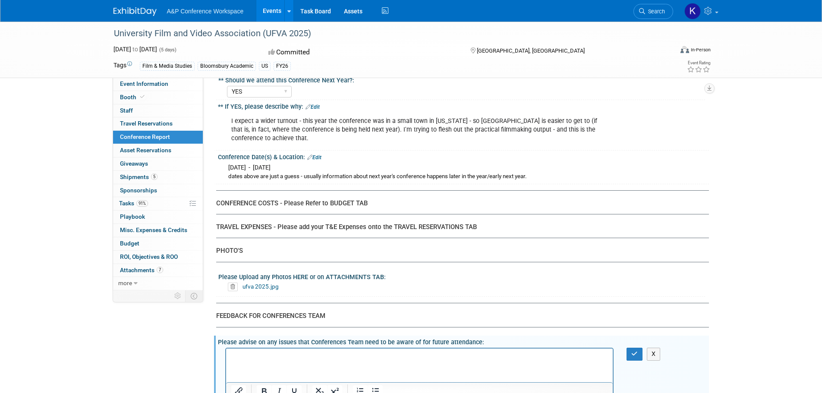
scroll to position [0, 0]
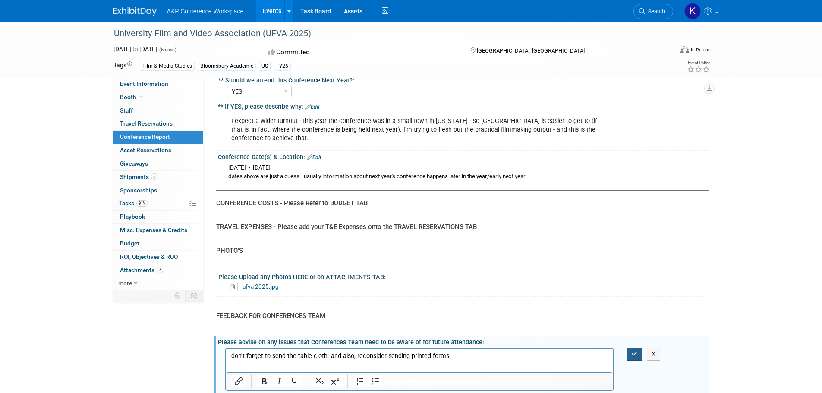
click at [633, 351] on icon "button" at bounding box center [634, 354] width 6 height 6
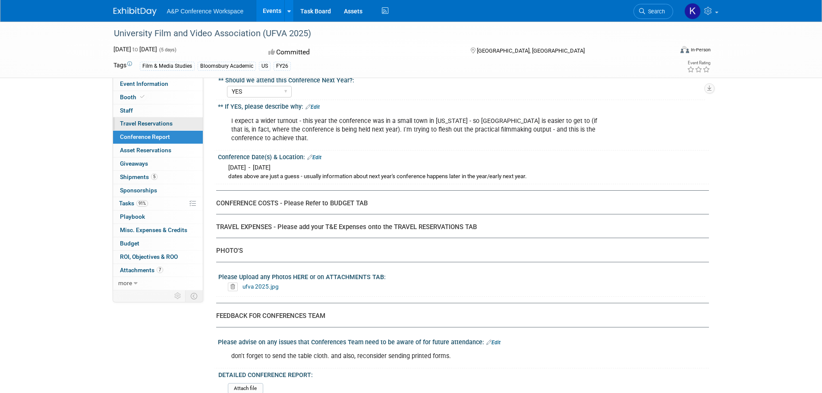
click at [126, 123] on span "Travel Reservations 0" at bounding box center [146, 123] width 53 height 7
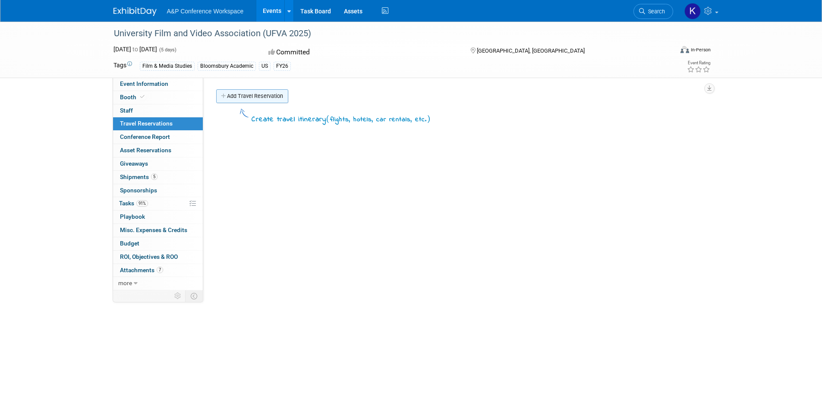
click at [251, 95] on link "Add Travel Reservation" at bounding box center [252, 96] width 72 height 14
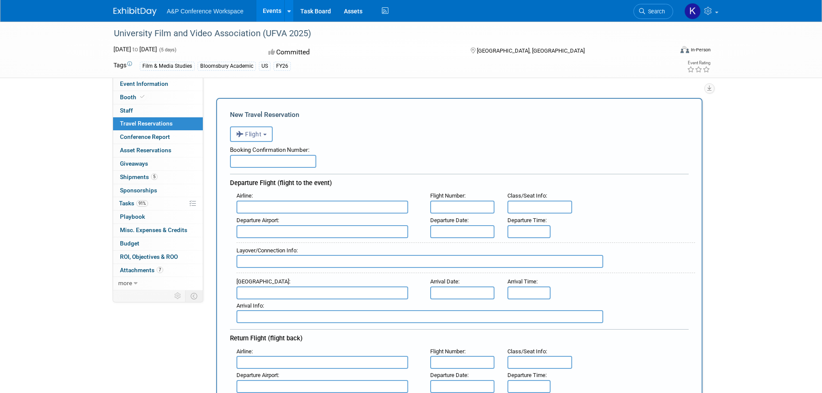
click at [260, 136] on span "Flight" at bounding box center [249, 134] width 26 height 7
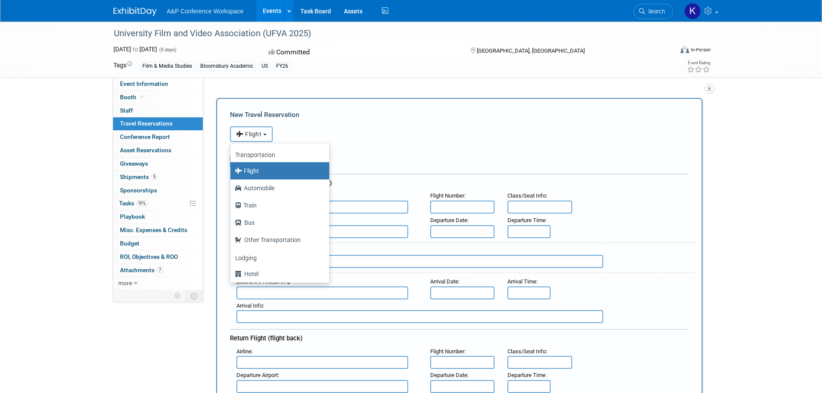
click at [260, 136] on span "Flight" at bounding box center [249, 134] width 26 height 7
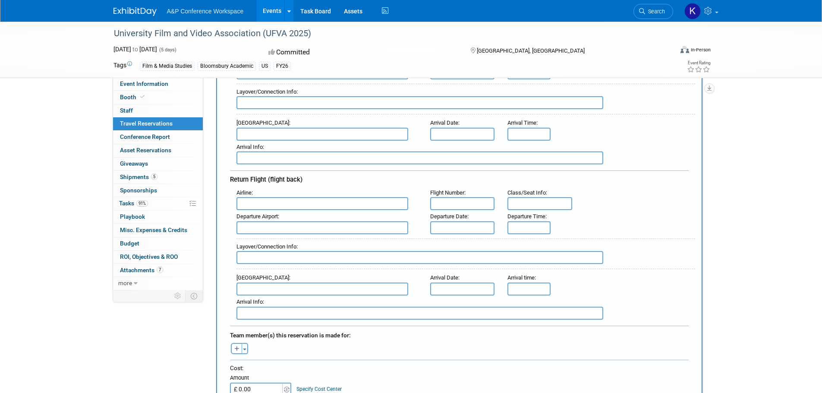
scroll to position [216, 0]
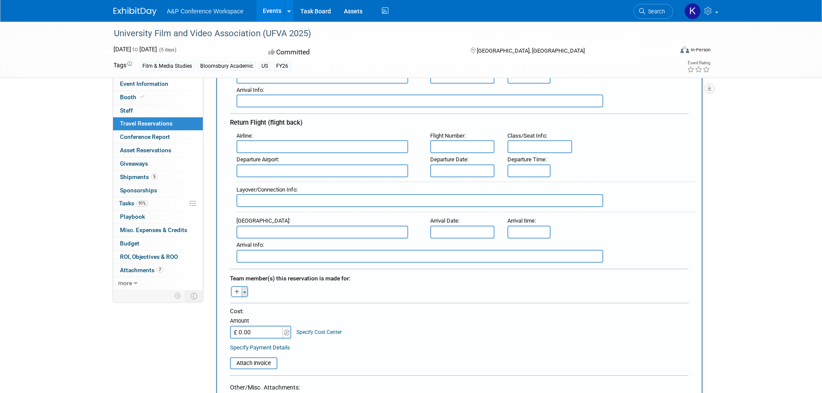
click at [245, 293] on button "Toggle Dropdown" at bounding box center [245, 291] width 6 height 11
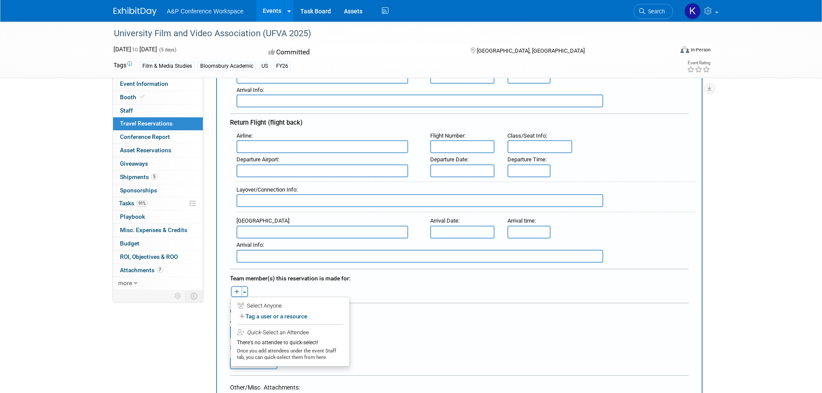
click at [238, 289] on icon "button" at bounding box center [236, 292] width 5 height 6
select select
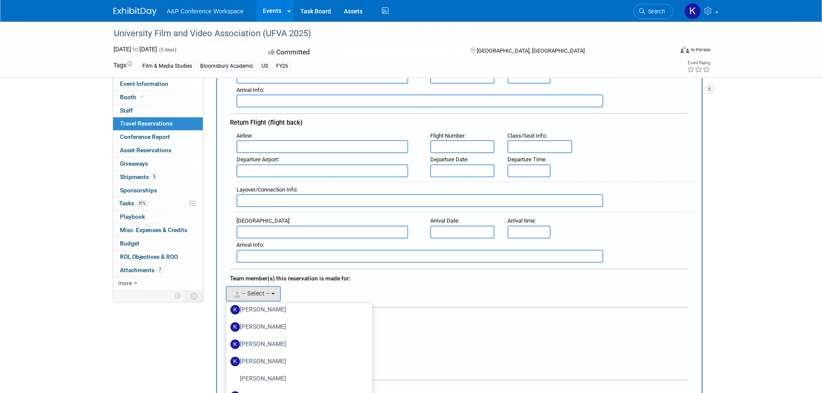
scroll to position [2545, 0]
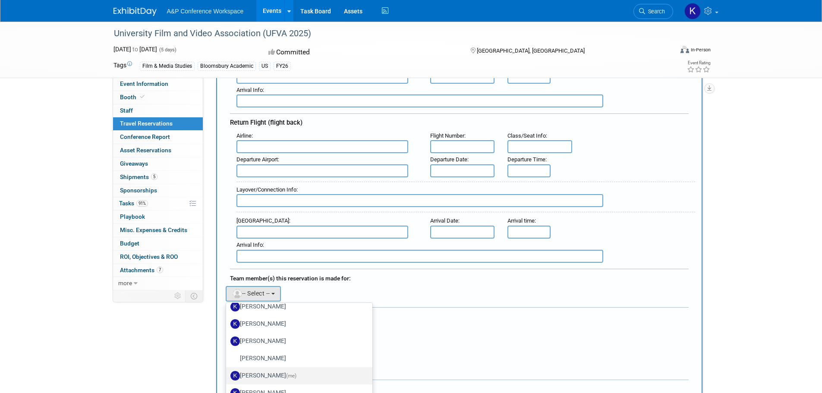
click at [260, 371] on label "Katie Gallof (me)" at bounding box center [296, 376] width 133 height 14
click at [227, 372] on input "Katie Gallof (me)" at bounding box center [225, 375] width 6 height 6
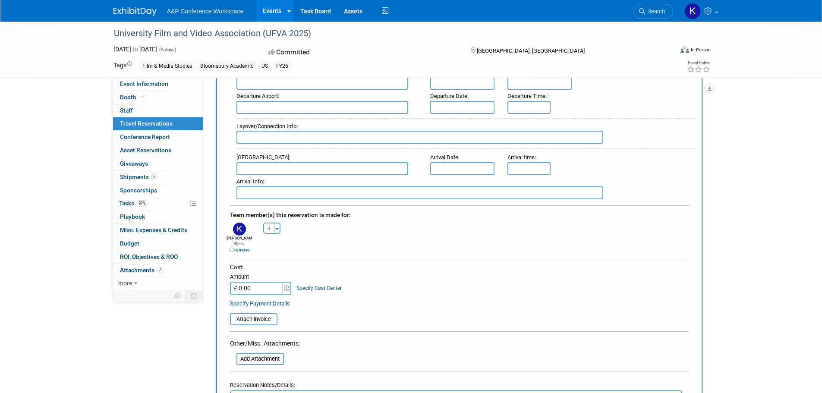
scroll to position [302, 0]
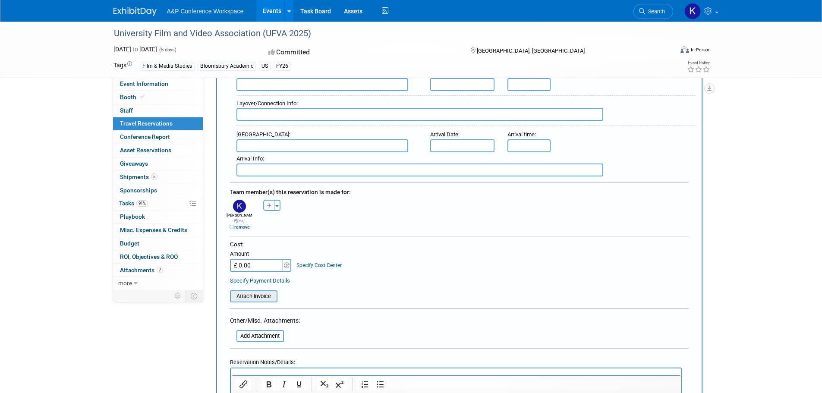
click at [267, 291] on input "file" at bounding box center [225, 296] width 103 height 10
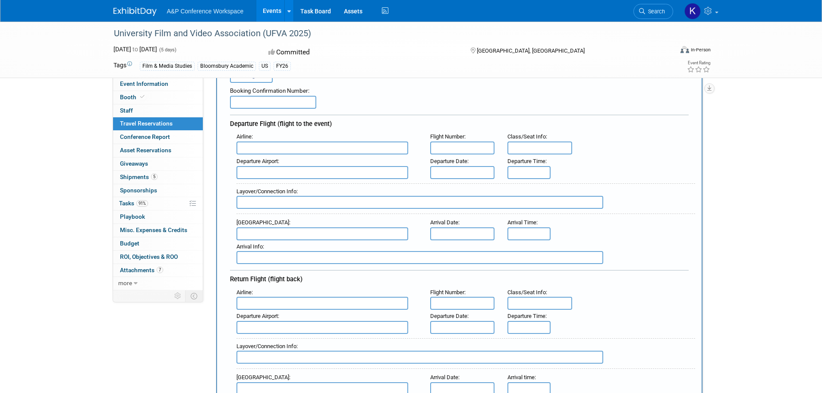
scroll to position [0, 0]
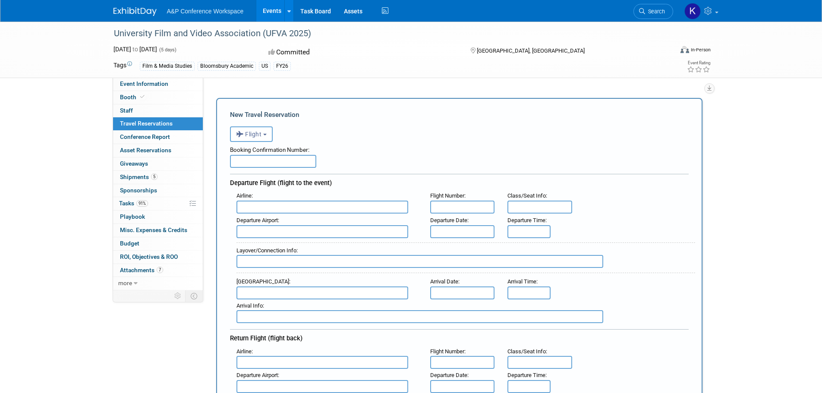
click at [275, 205] on input "text" at bounding box center [322, 207] width 172 height 13
click at [273, 225] on input "text" at bounding box center [322, 231] width 172 height 13
type input "L"
type input "N"
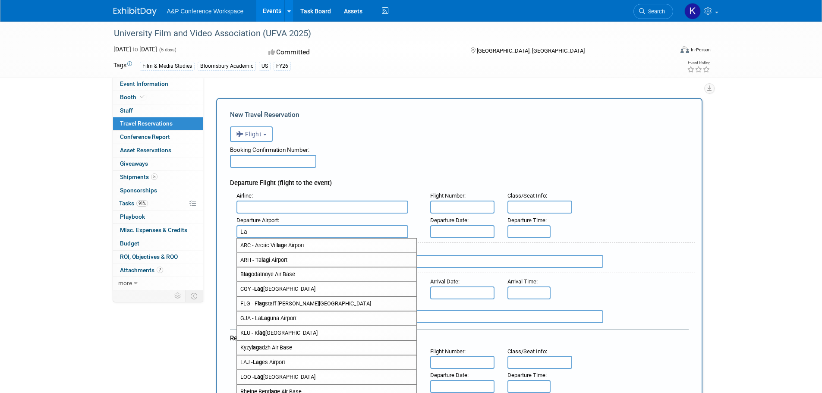
type input "L"
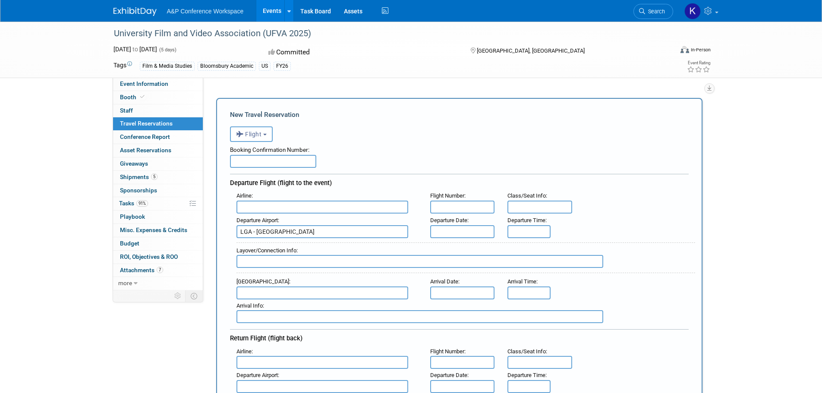
type input "LGA - La Guardia Airport"
click at [490, 229] on input "text" at bounding box center [462, 231] width 65 height 13
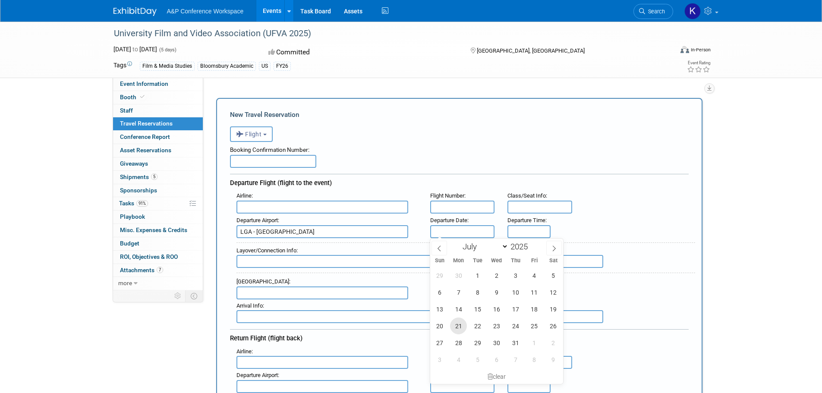
click at [457, 327] on span "21" at bounding box center [458, 325] width 17 height 17
type input "Jul 21, 2025"
click at [252, 211] on input "text" at bounding box center [322, 207] width 172 height 13
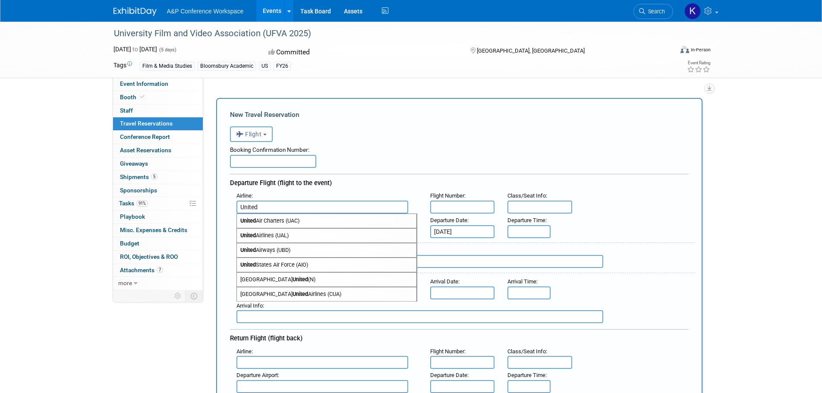
click at [258, 233] on span "United Airlines (UAL)" at bounding box center [326, 236] width 179 height 14
type input "United Airlines (UAL)"
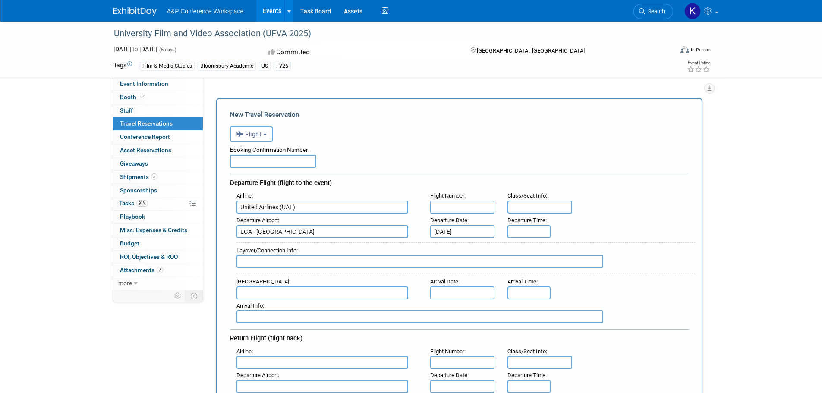
click at [253, 286] on input "text" at bounding box center [322, 292] width 172 height 13
click at [257, 316] on span "IAH - George Bush Intercontinental Houst on Airport" at bounding box center [326, 321] width 179 height 14
type input "IAH - George Bush Intercontinental Houston Airport"
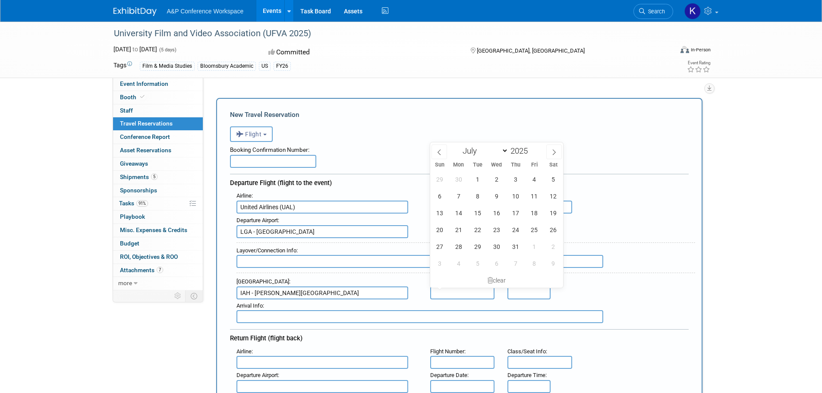
click at [452, 288] on input "text" at bounding box center [462, 292] width 65 height 13
click at [463, 228] on span "21" at bounding box center [458, 229] width 17 height 17
type input "Jul 21, 2025"
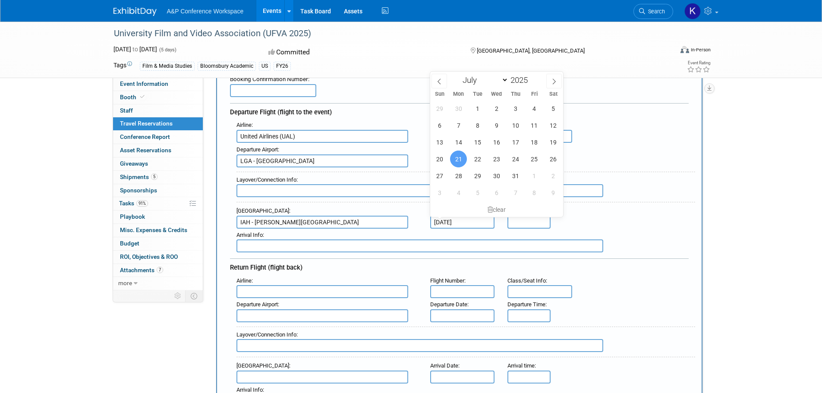
scroll to position [86, 0]
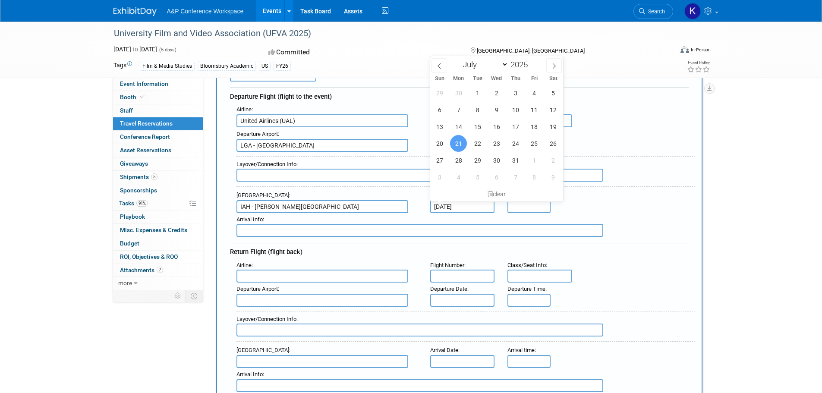
click at [362, 298] on input "text" at bounding box center [322, 300] width 172 height 13
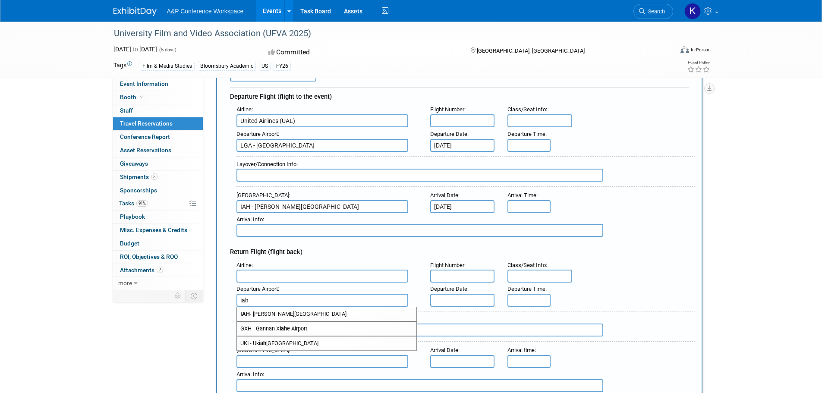
click at [362, 313] on span "IAH - George Bush Intercontinental Houston Airport" at bounding box center [326, 314] width 179 height 14
type input "IAH - George Bush Intercontinental Houston Airport"
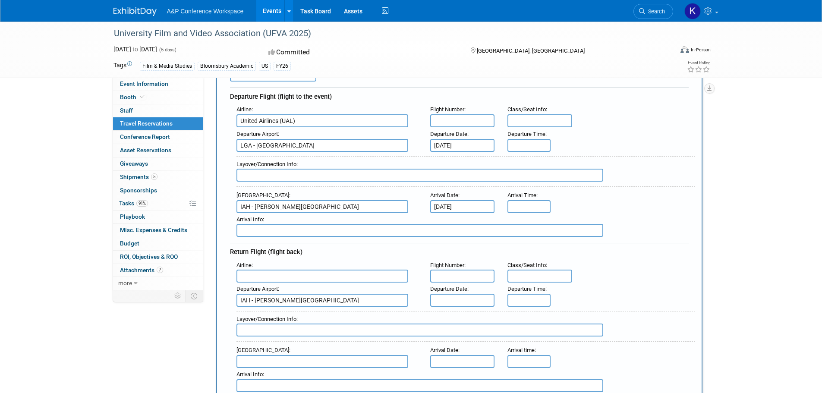
click at [467, 295] on input "text" at bounding box center [462, 300] width 65 height 13
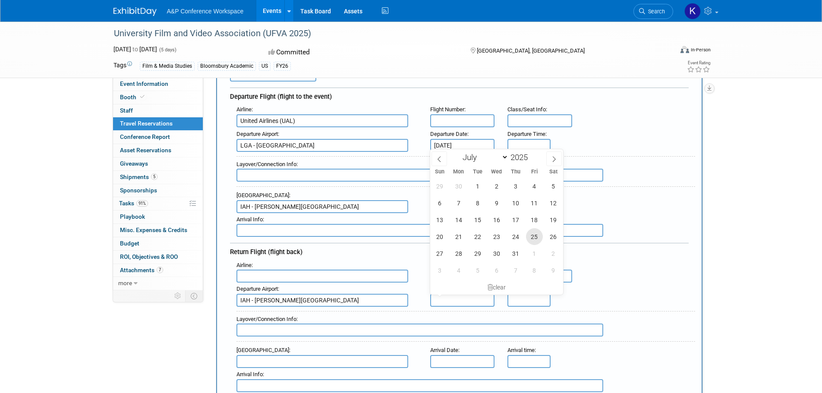
click at [534, 239] on span "25" at bounding box center [534, 236] width 17 height 17
type input "Jul 25, 2025"
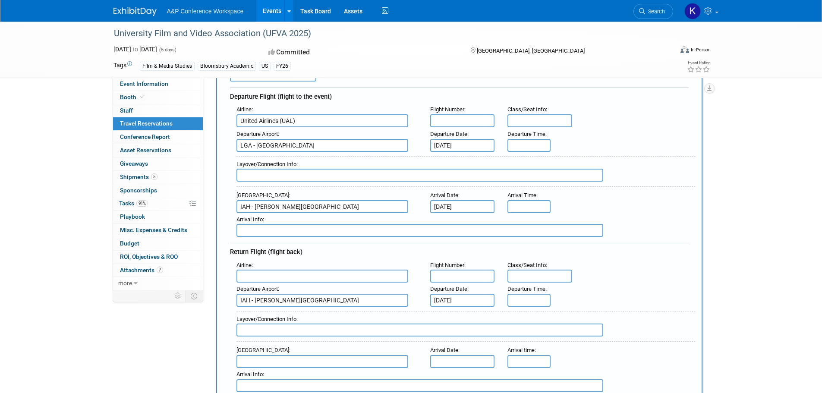
click at [358, 359] on input "text" at bounding box center [322, 361] width 172 height 13
click at [350, 368] on span "LGA - La Guardia Airport" at bounding box center [326, 375] width 179 height 14
type input "LGA - La Guardia Airport"
click at [441, 361] on input "text" at bounding box center [462, 361] width 65 height 13
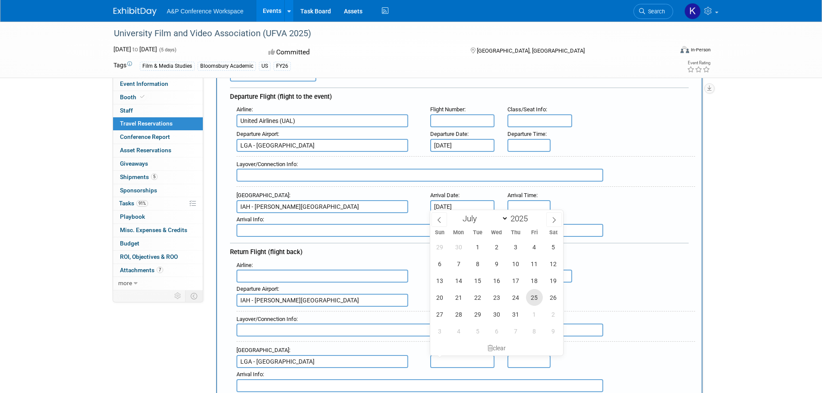
click at [529, 295] on span "25" at bounding box center [534, 297] width 17 height 17
type input "Jul 25, 2025"
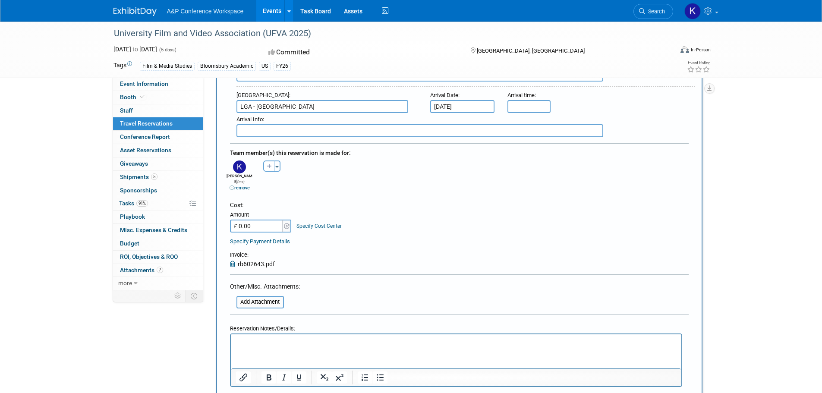
scroll to position [345, 0]
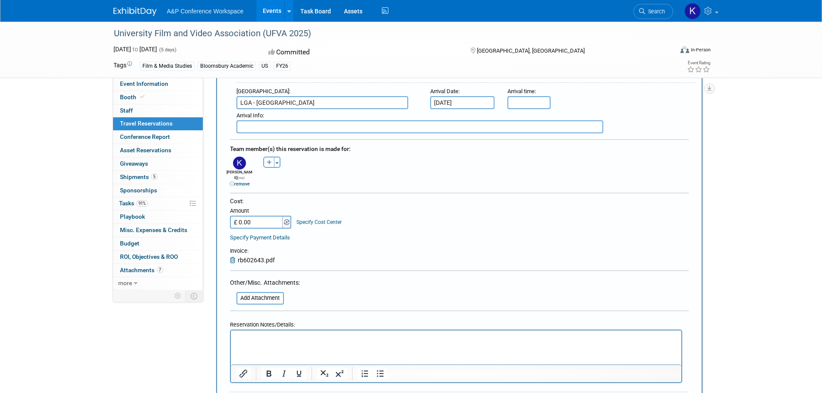
click at [288, 219] on img at bounding box center [287, 222] width 6 height 6
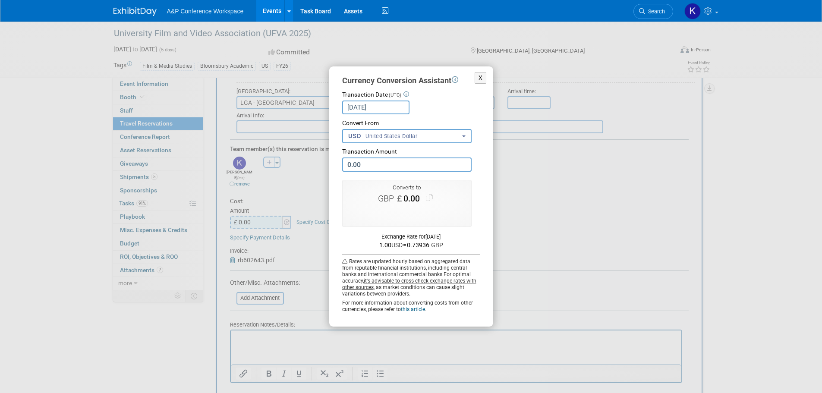
click at [385, 169] on input "0.00" at bounding box center [406, 164] width 129 height 14
click at [405, 141] on button "USD United States Dollar" at bounding box center [406, 136] width 129 height 14
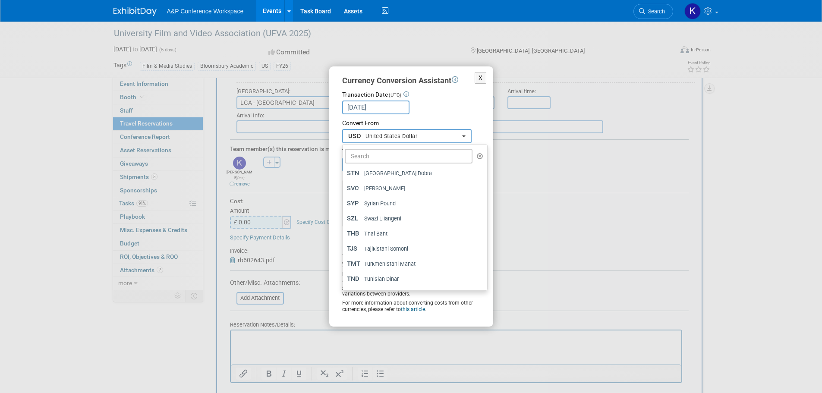
click at [405, 141] on button "USD United States Dollar" at bounding box center [406, 136] width 129 height 14
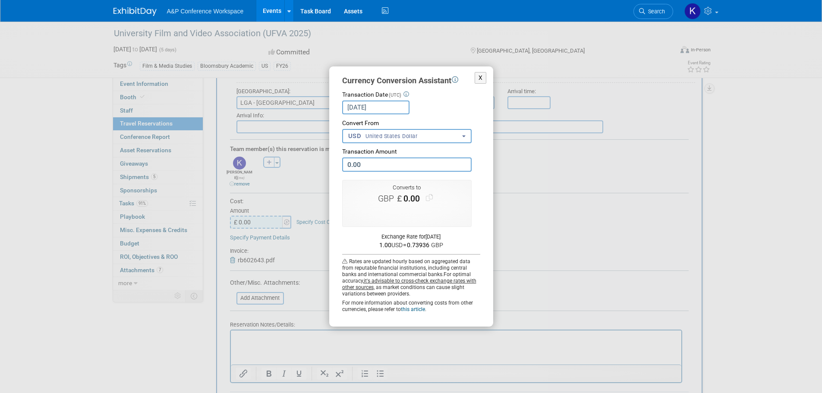
click at [395, 167] on input "0.00" at bounding box center [406, 164] width 129 height 14
type input "479.96"
click at [399, 213] on button "Use this amount" at bounding box center [406, 213] width 57 height 12
type input "£ 354.86"
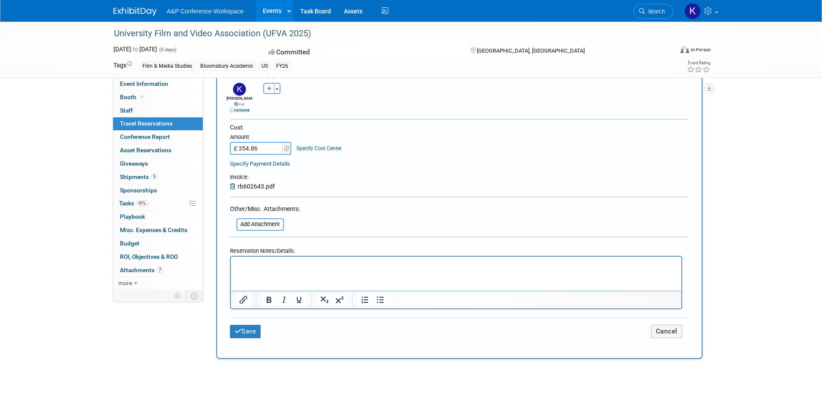
scroll to position [431, 0]
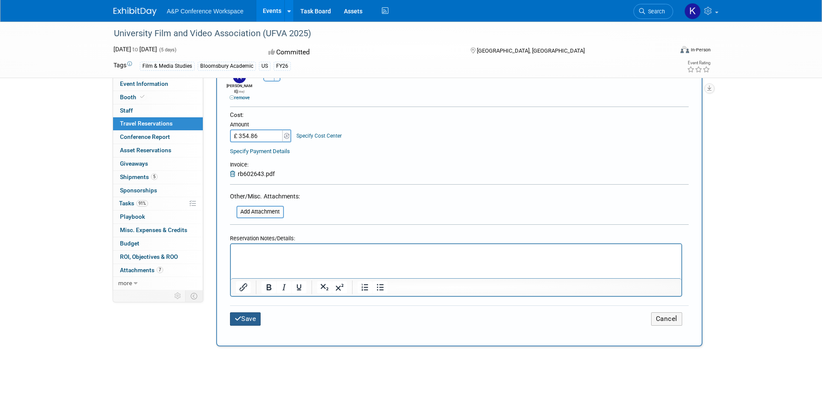
click at [251, 312] on button "Save" at bounding box center [245, 318] width 31 height 13
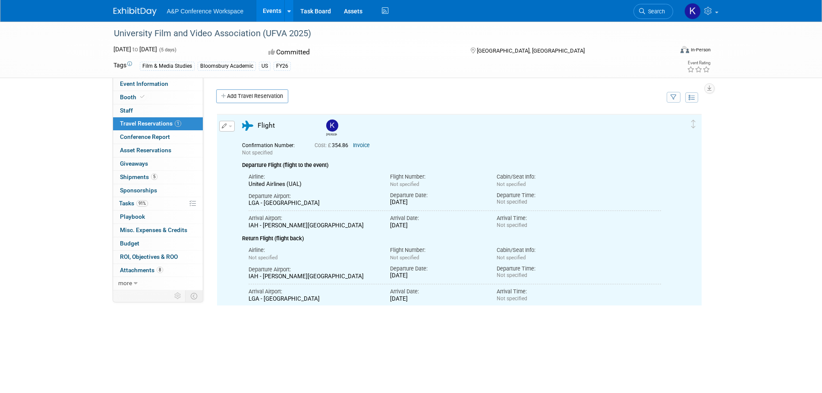
scroll to position [0, 0]
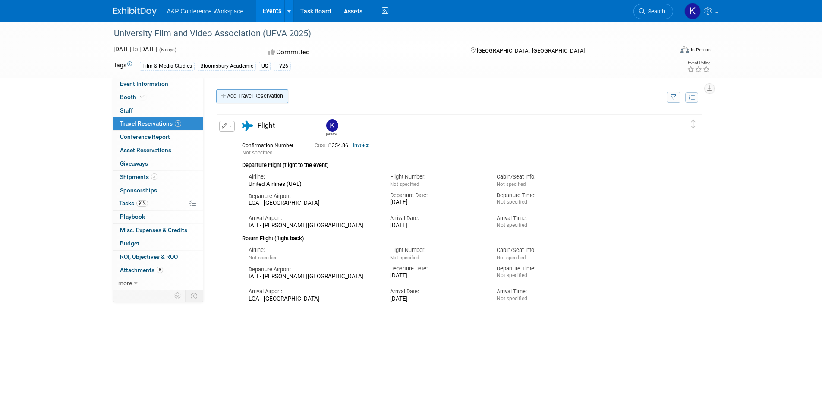
click at [267, 95] on link "Add Travel Reservation" at bounding box center [252, 96] width 72 height 14
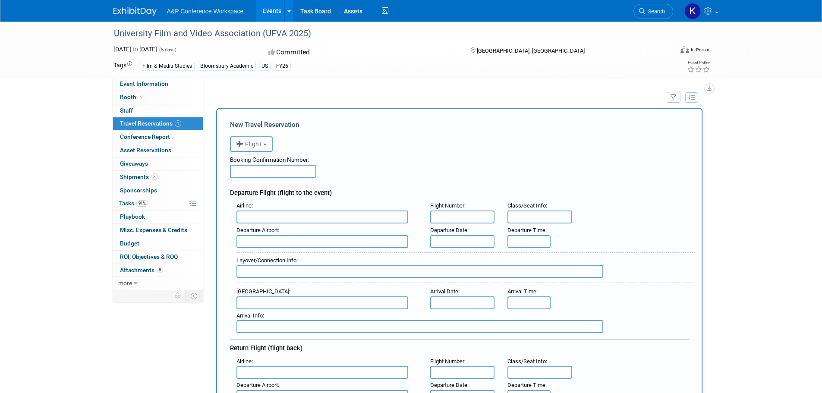
click at [262, 146] on span "Flight" at bounding box center [249, 144] width 26 height 7
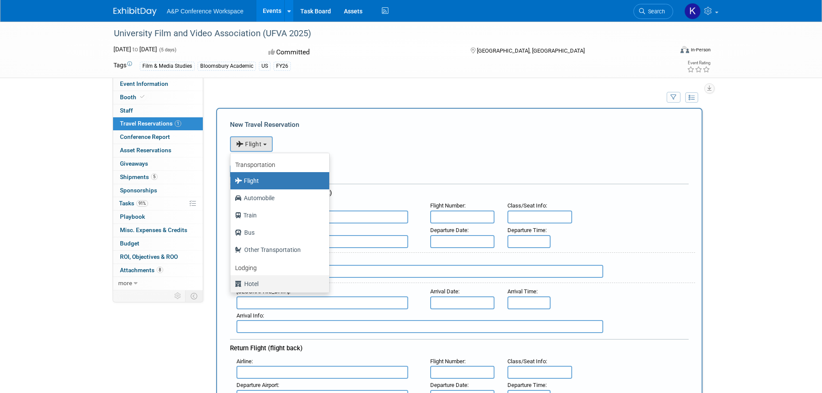
click at [255, 280] on label "Hotel" at bounding box center [278, 284] width 86 height 14
click at [232, 280] on input "Hotel" at bounding box center [229, 283] width 6 height 6
select select "6"
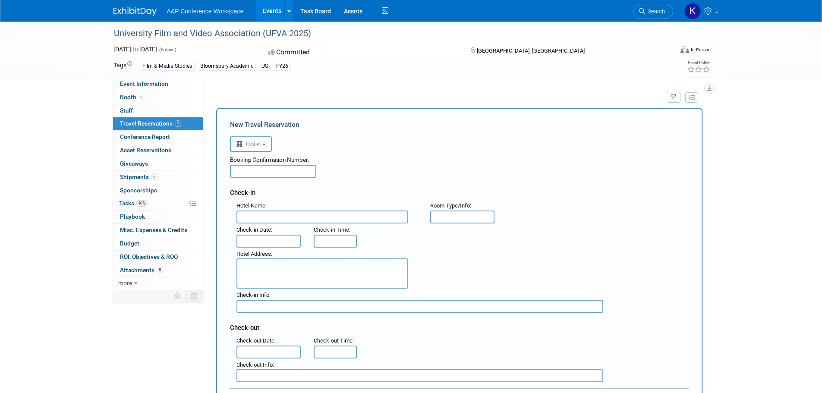
click at [266, 219] on input "text" at bounding box center [322, 217] width 172 height 13
paste input "Comfort Inn And Suites Waller"
type input "Comfort Inn And Suites Waller"
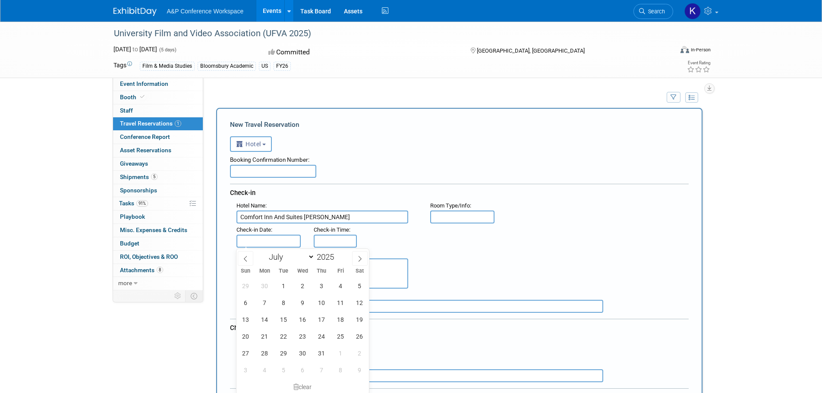
click at [250, 244] on input "text" at bounding box center [268, 241] width 65 height 13
click at [267, 335] on span "21" at bounding box center [264, 336] width 17 height 17
type input "Jul 21, 2025"
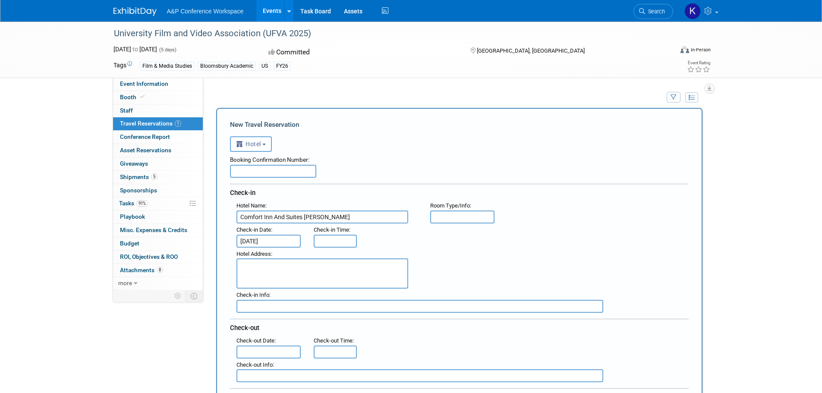
type input "3:00 PM"
click at [323, 245] on input "3:00 PM" at bounding box center [335, 241] width 43 height 13
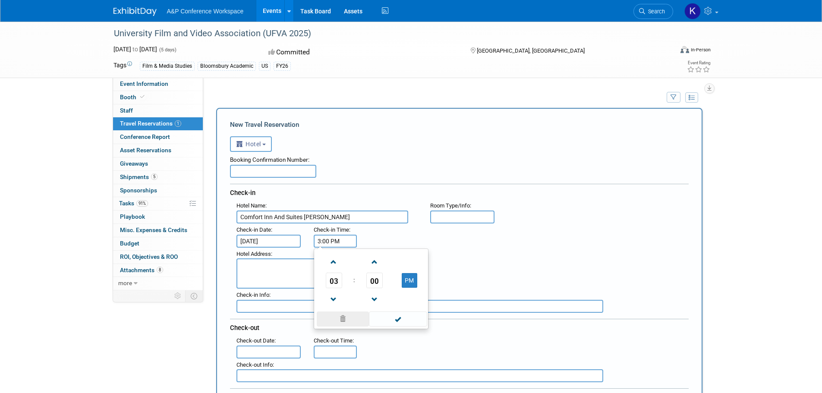
click at [340, 320] on span at bounding box center [343, 318] width 52 height 15
click at [232, 277] on div "Hotel Address :" at bounding box center [327, 268] width 194 height 41
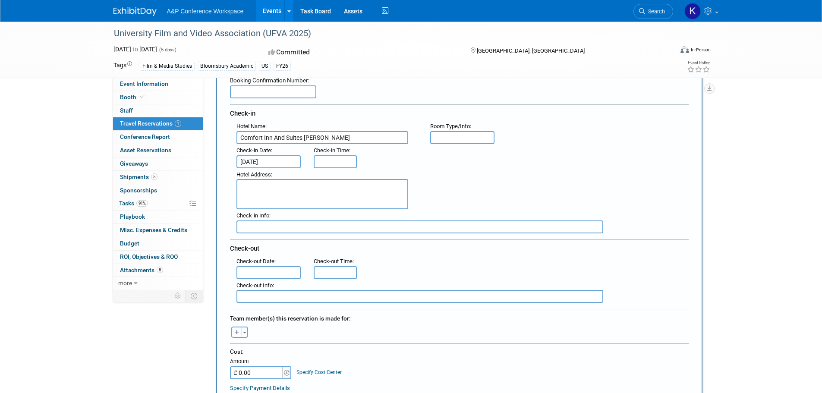
scroll to position [86, 0]
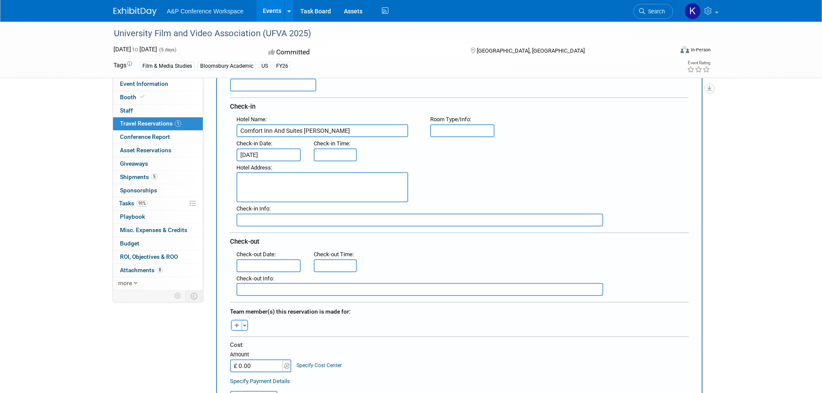
click at [269, 267] on input "text" at bounding box center [268, 265] width 65 height 13
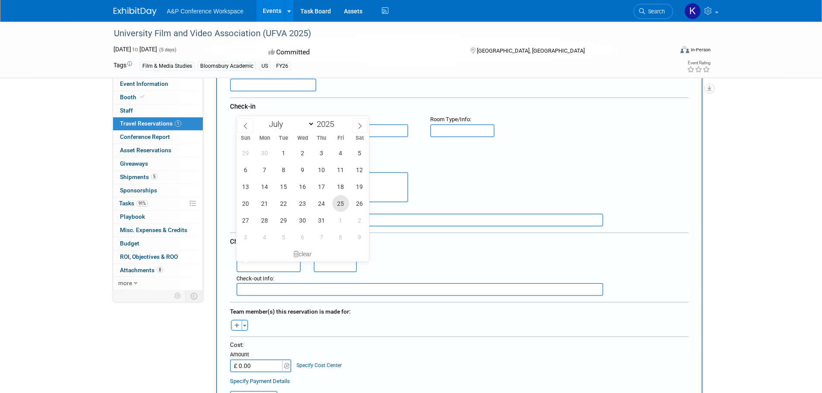
click at [339, 202] on span "25" at bounding box center [340, 203] width 17 height 17
type input "Jul 25, 2025"
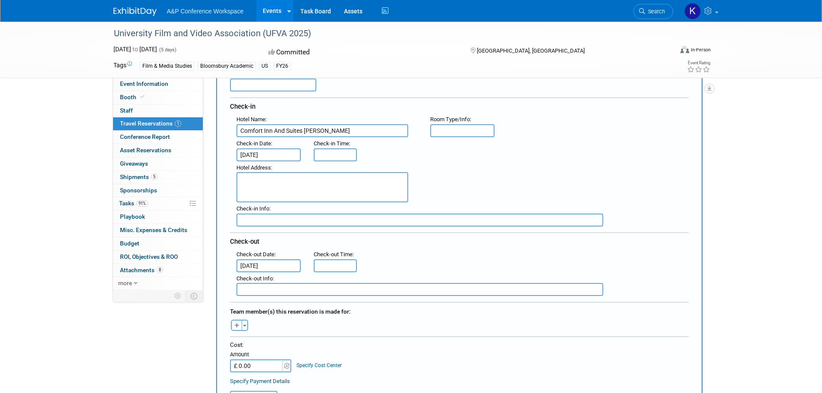
click at [237, 328] on button "button" at bounding box center [236, 325] width 11 height 11
select select
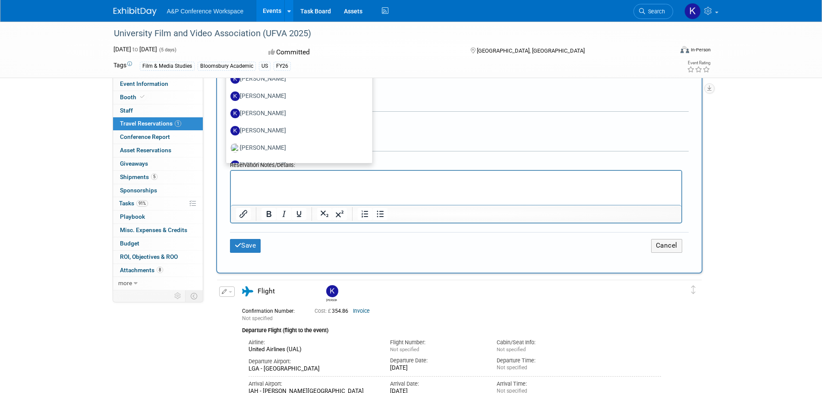
scroll to position [2502, 0]
click at [261, 148] on label "Katie Gallof (me)" at bounding box center [296, 151] width 133 height 14
click at [227, 148] on input "Katie Gallof (me)" at bounding box center [225, 150] width 6 height 6
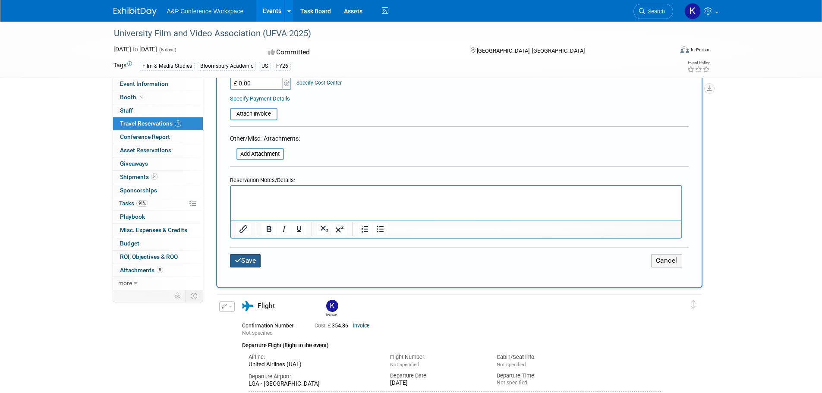
click at [236, 257] on icon "submit" at bounding box center [238, 260] width 7 height 6
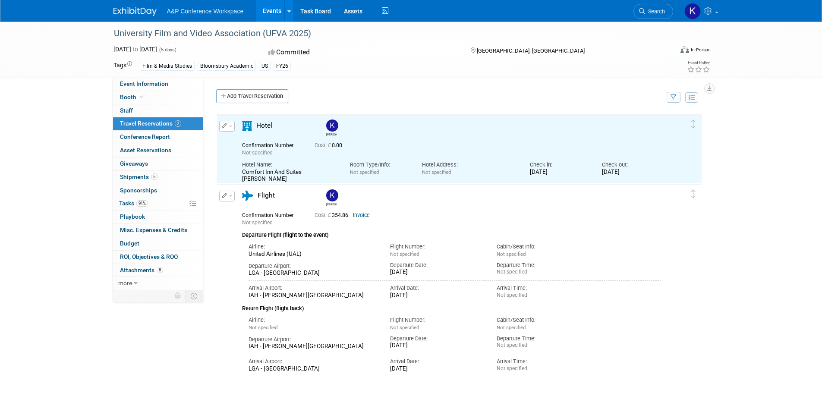
scroll to position [0, 0]
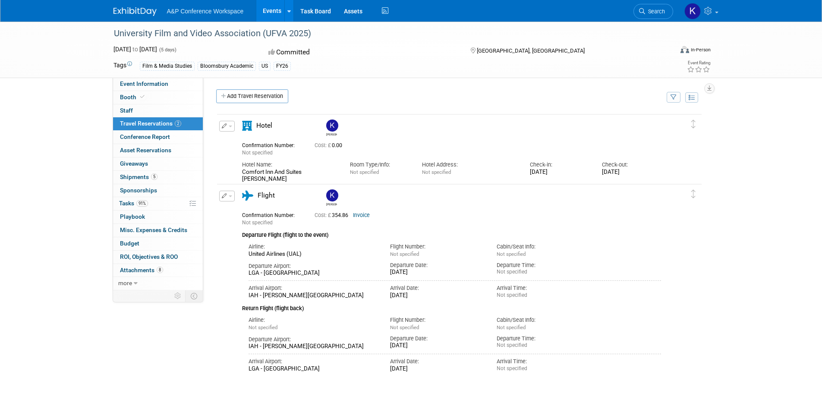
click at [264, 127] on span "Hotel" at bounding box center [264, 126] width 16 height 8
click at [222, 128] on icon "button" at bounding box center [225, 125] width 6 height 5
click at [236, 138] on button "Edit Reservation" at bounding box center [256, 141] width 73 height 13
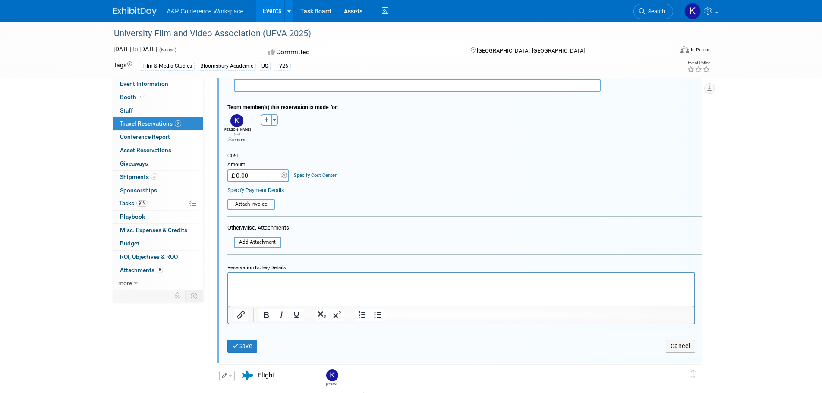
scroll to position [274, 0]
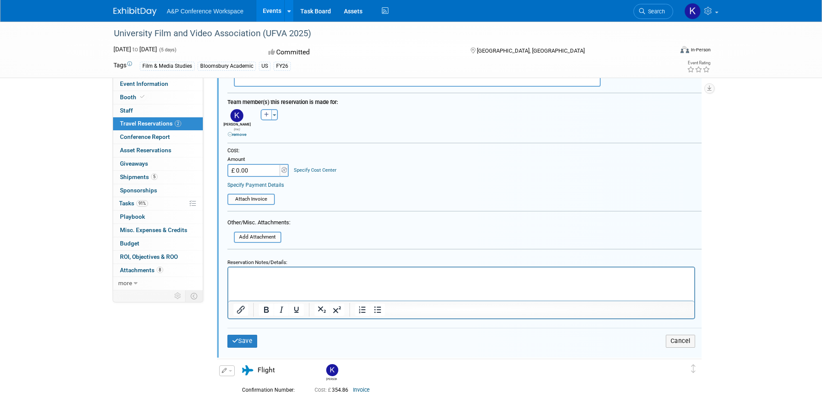
click at [306, 167] on link "Specify Cost Center" at bounding box center [315, 170] width 43 height 6
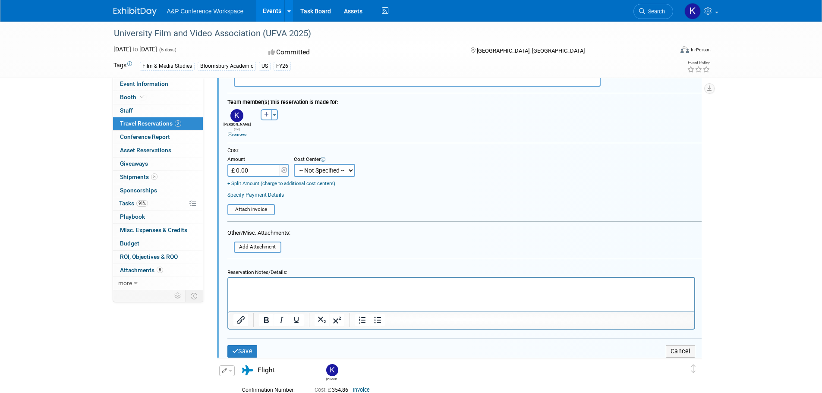
click at [306, 167] on select "-- Not Specified -- ACE-ENTOTH ACE-HOTEL ACE-TRAVEL ACM-ADVERT ACM-ENTOTH ACM-F…" at bounding box center [324, 170] width 61 height 13
select select "18966362"
click at [294, 164] on select "-- Not Specified -- ACE-ENTOTH ACE-HOTEL ACE-TRAVEL ACM-ADVERT ACM-ENTOTH ACM-F…" at bounding box center [324, 170] width 61 height 13
click at [314, 201] on table "Attach Invoice" at bounding box center [464, 205] width 474 height 19
click at [264, 170] on input "£ 0.00" at bounding box center [254, 170] width 54 height 13
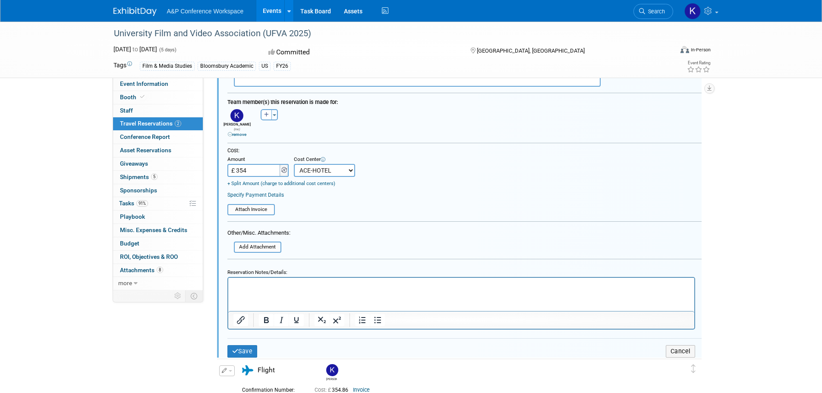
type input "£ 354.00"
click at [286, 170] on span at bounding box center [284, 170] width 9 height 13
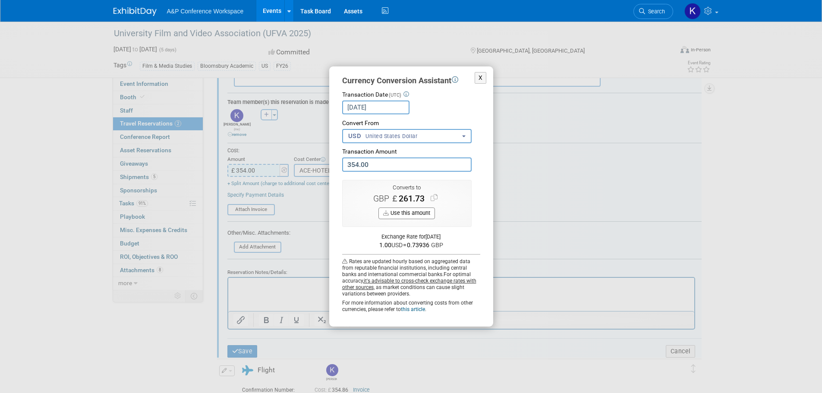
click at [355, 167] on input "354.00" at bounding box center [406, 164] width 129 height 14
type input "358.16"
click at [414, 217] on button "Use this amount" at bounding box center [406, 213] width 57 height 12
type input "£ 264.81"
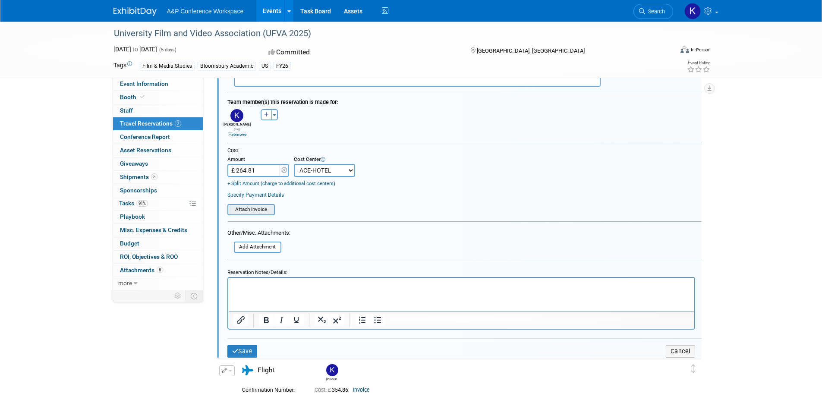
click at [261, 210] on input "file" at bounding box center [222, 209] width 103 height 9
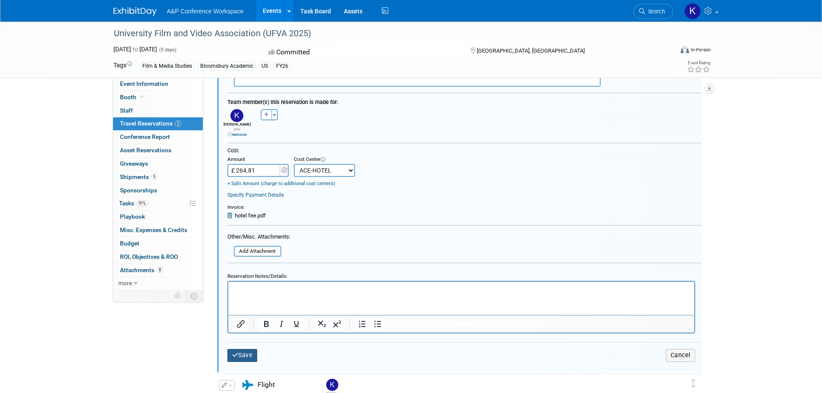
click at [235, 352] on icon "submit" at bounding box center [235, 355] width 6 height 6
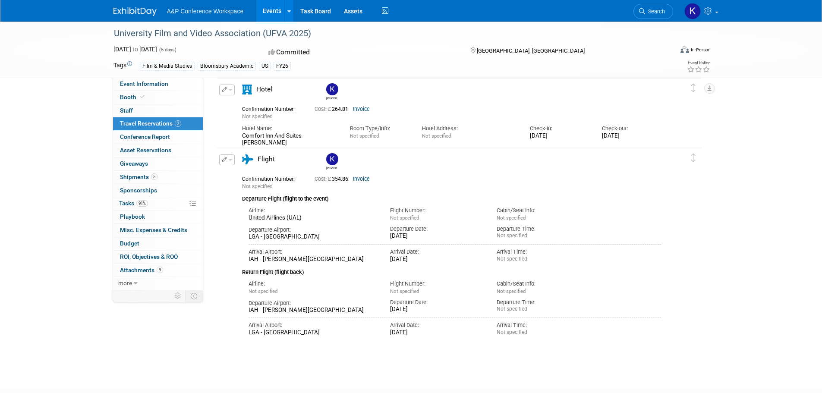
scroll to position [0, 0]
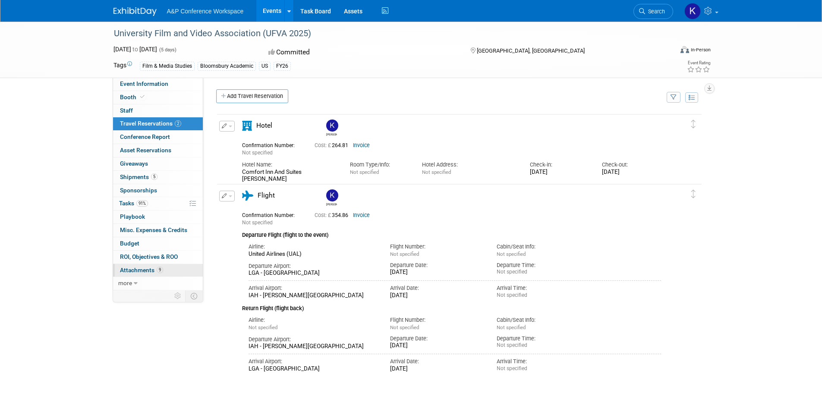
click at [146, 268] on span "Attachments 9" at bounding box center [141, 270] width 43 height 7
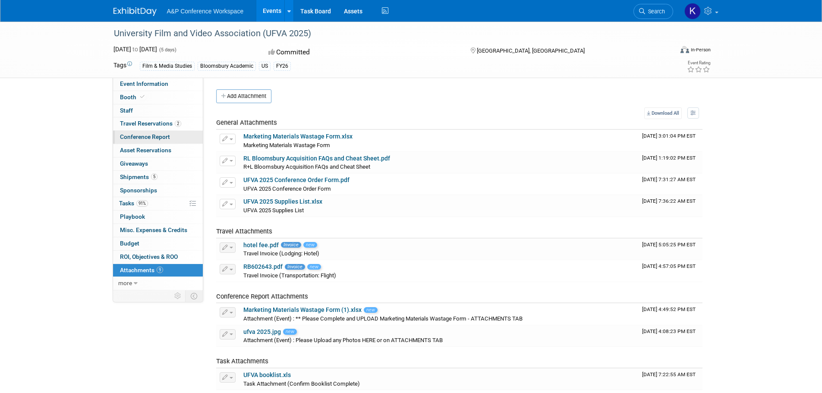
click at [145, 137] on span "Conference Report" at bounding box center [145, 136] width 50 height 7
select select "YES"
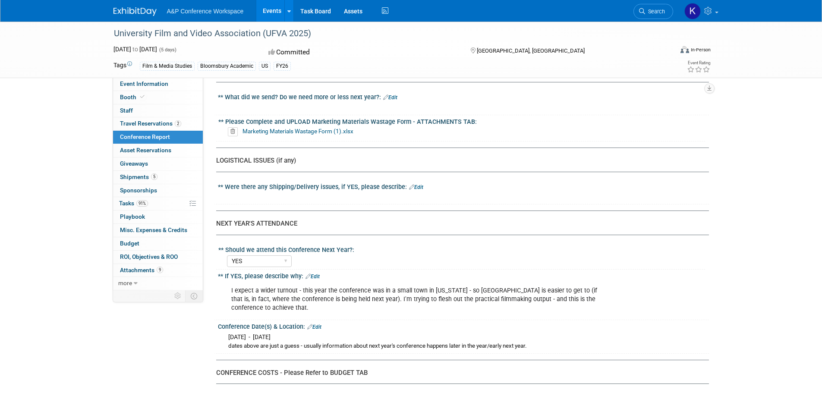
scroll to position [1714, 0]
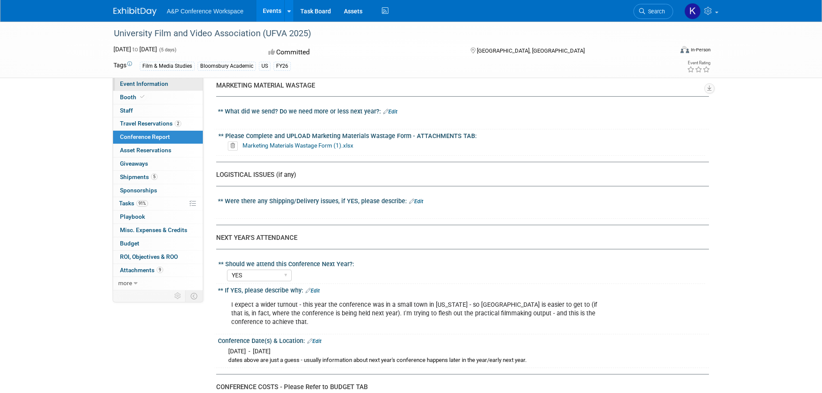
click at [163, 79] on link "Event Information" at bounding box center [158, 84] width 90 height 13
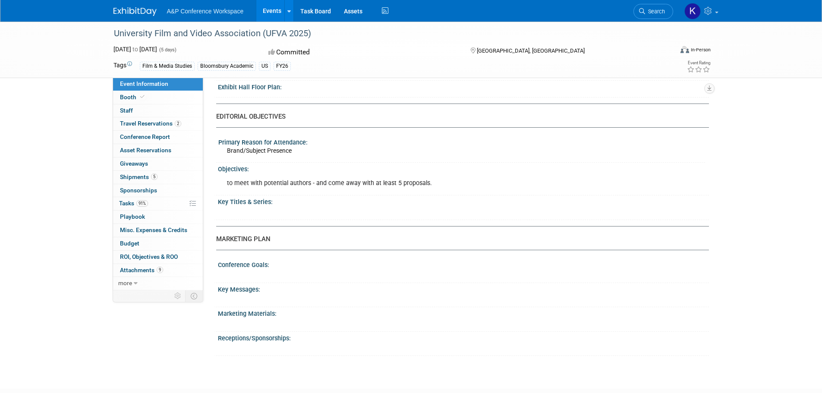
scroll to position [818, 0]
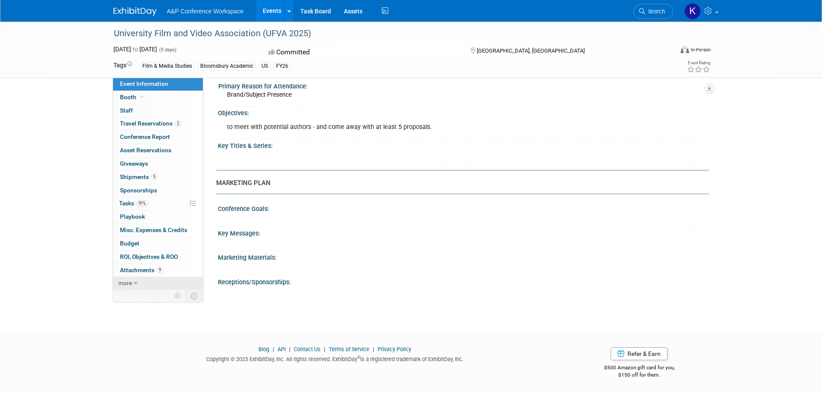
click at [141, 285] on link "more" at bounding box center [158, 283] width 90 height 13
click at [167, 204] on link "91% Tasks 91%" at bounding box center [158, 203] width 90 height 13
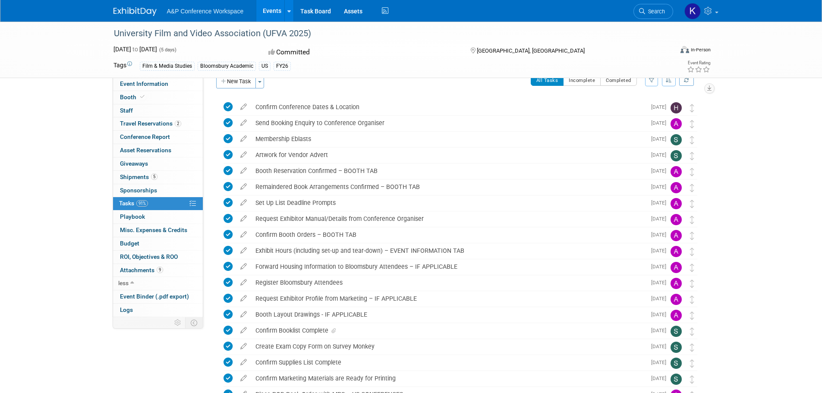
scroll to position [317, 0]
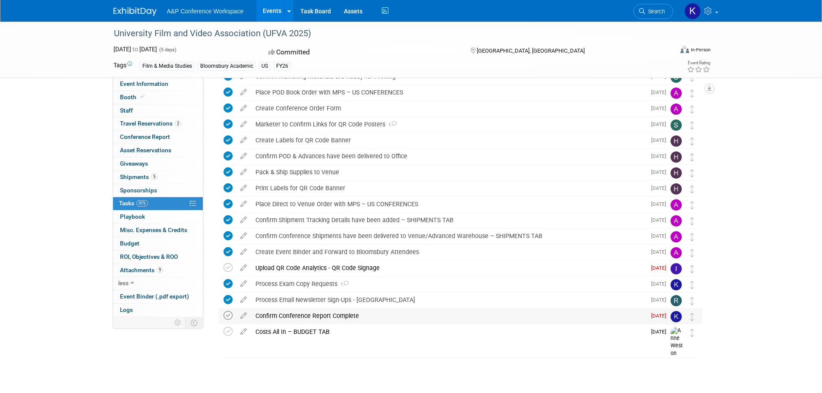
click at [228, 317] on icon at bounding box center [227, 315] width 9 height 9
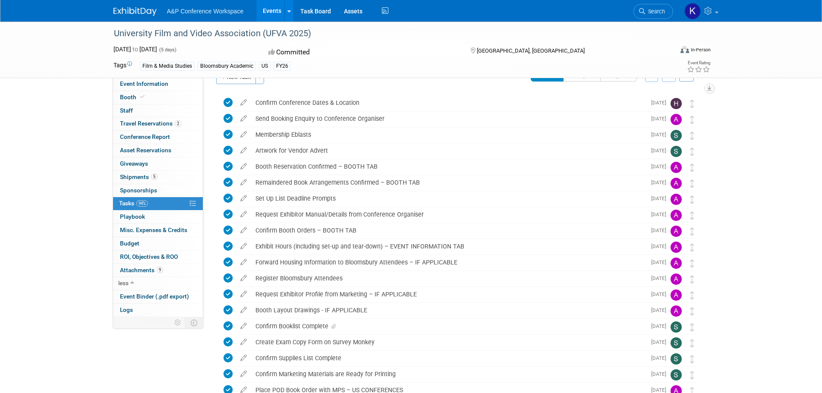
scroll to position [0, 0]
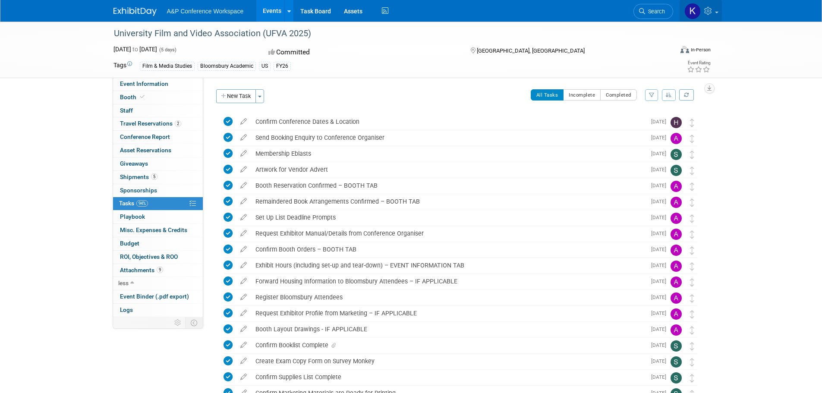
click at [716, 12] on span at bounding box center [716, 13] width 3 height 2
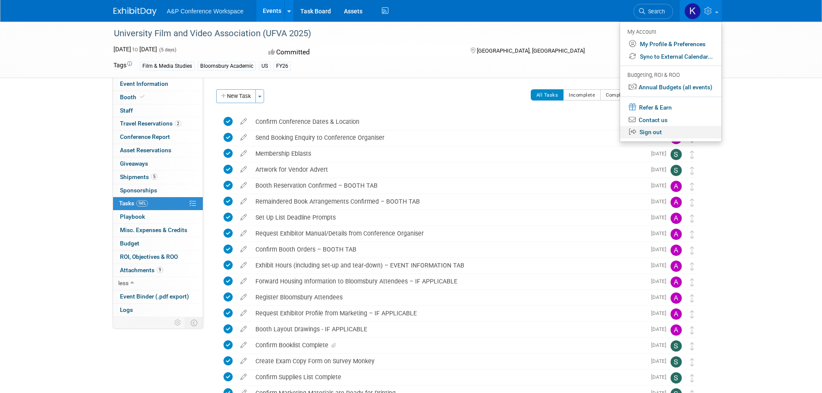
click at [663, 129] on link "Sign out" at bounding box center [670, 132] width 101 height 13
